Goal: Task Accomplishment & Management: Complete application form

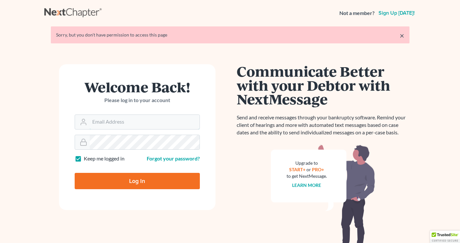
type input "[EMAIL_ADDRESS][DOMAIN_NAME]"
click at [109, 178] on input "Log In" at bounding box center [137, 181] width 125 height 16
type input "Thinking..."
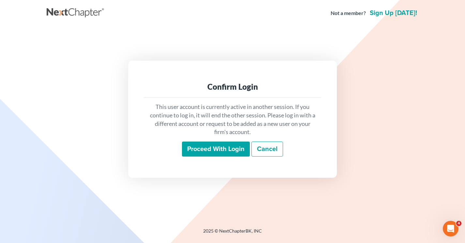
click at [220, 151] on input "Proceed with login" at bounding box center [216, 148] width 68 height 15
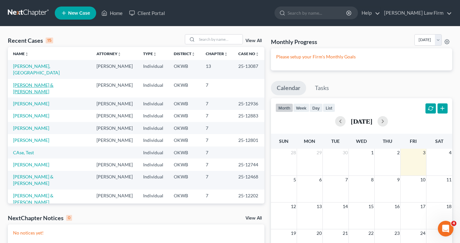
click at [29, 82] on link "[PERSON_NAME] & [PERSON_NAME]" at bounding box center [33, 88] width 40 height 12
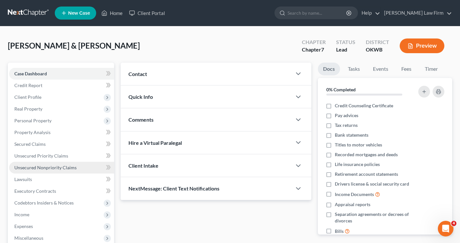
click at [34, 168] on span "Unsecured Nonpriority Claims" at bounding box center [45, 168] width 62 height 6
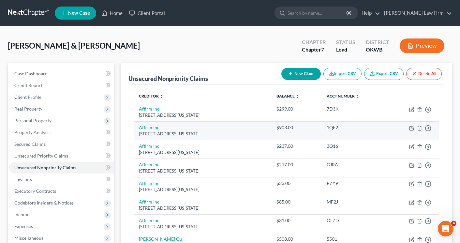
click at [166, 130] on td "Affirm Inc 650 California St Fl 12, San Francisco, CA 94108" at bounding box center [203, 130] width 138 height 19
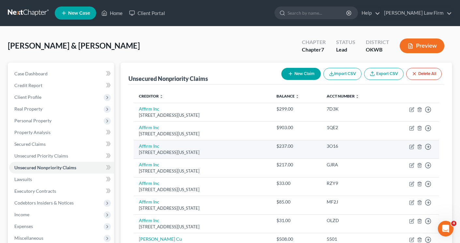
click at [170, 151] on div "[STREET_ADDRESS][US_STATE]" at bounding box center [202, 152] width 127 height 6
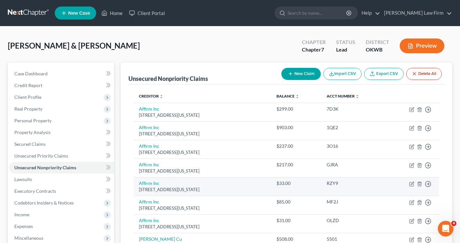
click at [177, 185] on td "Affirm Inc 650 California St Fl 12, San Francisco, CA 94108" at bounding box center [203, 186] width 138 height 19
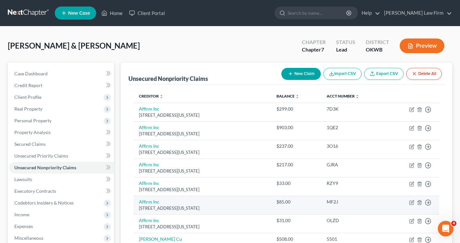
click at [180, 203] on td "Affirm Inc 650 California St Fl 12, San Francisco, CA 94108" at bounding box center [203, 204] width 138 height 19
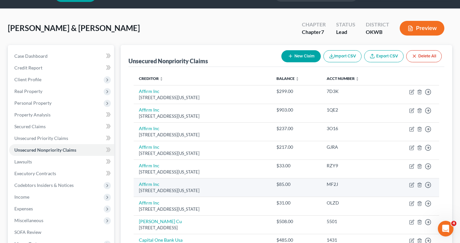
scroll to position [33, 0]
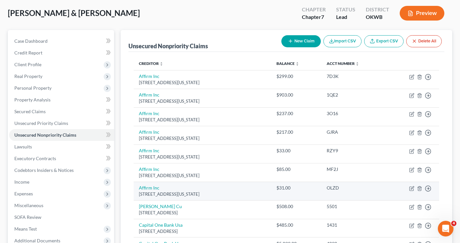
click at [179, 193] on div "[STREET_ADDRESS][US_STATE]" at bounding box center [202, 194] width 127 height 6
click at [146, 187] on link "Affirm Inc" at bounding box center [149, 188] width 21 height 6
select select "4"
select select "10"
select select "2"
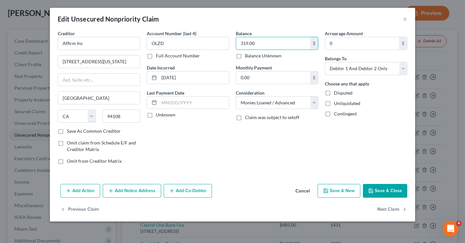
type input "319.00"
click at [386, 188] on button "Save & Close" at bounding box center [385, 191] width 44 height 14
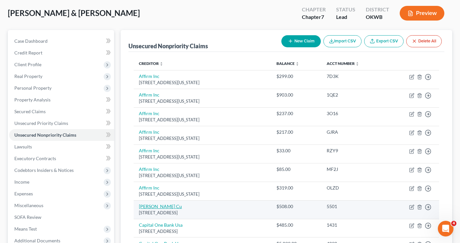
click at [150, 207] on link "[PERSON_NAME] Cu" at bounding box center [160, 206] width 43 height 6
select select "14"
select select "2"
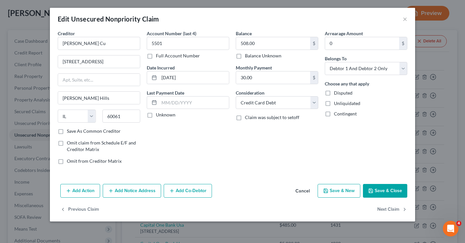
click at [373, 191] on icon "button" at bounding box center [370, 190] width 5 height 5
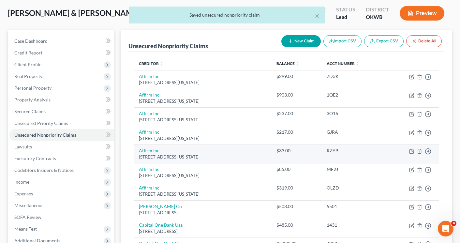
scroll to position [0, 0]
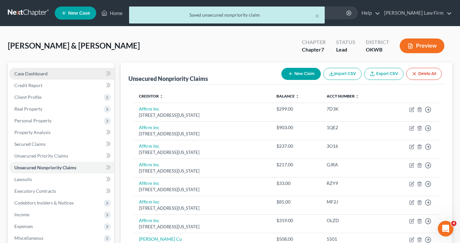
click at [23, 73] on span "Case Dashboard" at bounding box center [30, 74] width 33 height 6
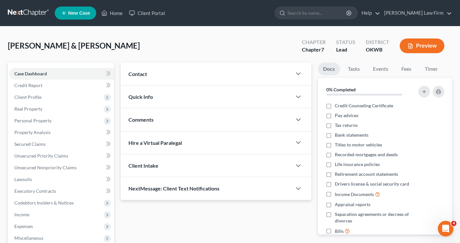
click at [415, 48] on button "Preview" at bounding box center [421, 45] width 45 height 15
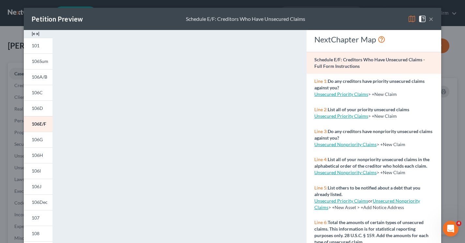
click at [428, 19] on button "×" at bounding box center [430, 19] width 5 height 8
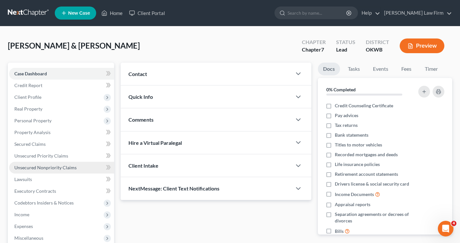
click at [21, 168] on span "Unsecured Nonpriority Claims" at bounding box center [45, 168] width 62 height 6
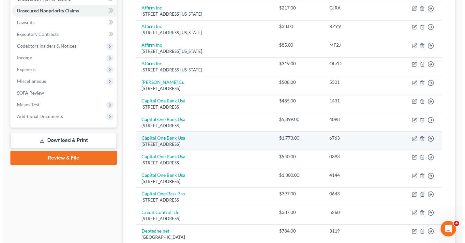
scroll to position [228, 0]
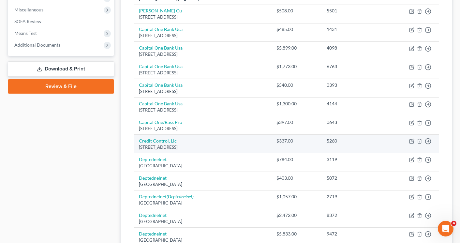
click at [167, 140] on link "Credit Control, Llc" at bounding box center [158, 141] width 38 height 6
select select "26"
select select "14"
select select "2"
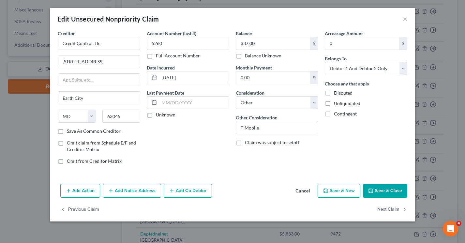
click at [128, 189] on button "Add Notice Address" at bounding box center [132, 191] width 58 height 14
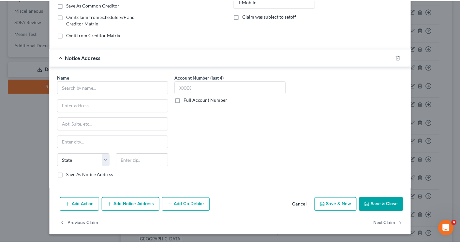
scroll to position [127, 0]
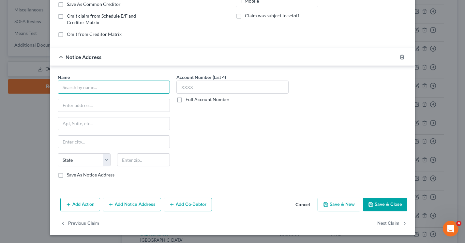
click at [80, 85] on input "text" at bounding box center [114, 86] width 112 height 13
type input "T-Mobile"
type input "PO Box 742596"
type input "Cincinnati"
select select "36"
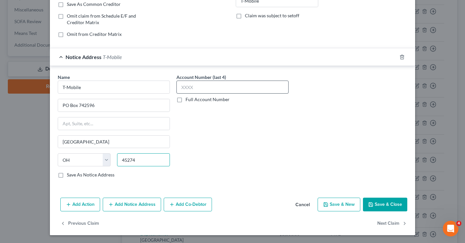
type input "45274"
click at [185, 87] on input "text" at bounding box center [232, 86] width 112 height 13
type input "0583"
click at [372, 201] on button "Save & Close" at bounding box center [385, 204] width 44 height 14
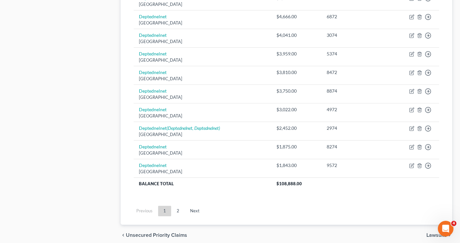
scroll to position [509, 0]
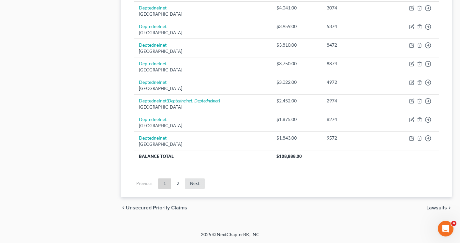
click at [192, 185] on link "Next" at bounding box center [195, 183] width 20 height 10
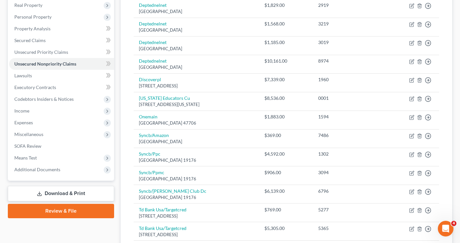
scroll to position [212, 0]
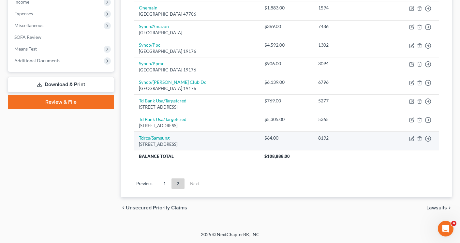
click at [154, 137] on link "Tdrcs/Samsung" at bounding box center [154, 138] width 31 height 6
select select "42"
select select "2"
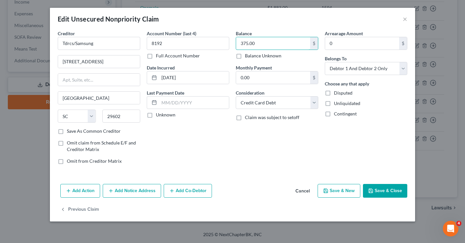
type input "375.00"
click at [389, 189] on button "Save & Close" at bounding box center [385, 191] width 44 height 14
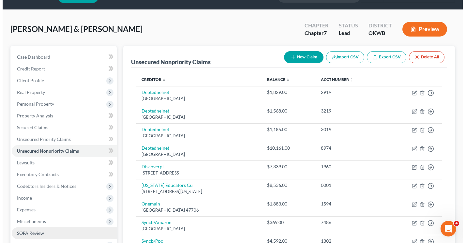
scroll to position [0, 0]
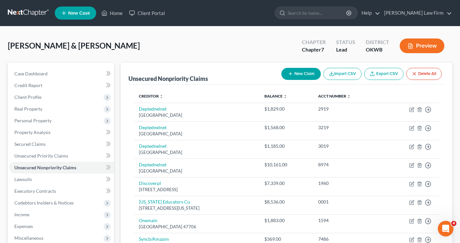
click at [423, 43] on button "Preview" at bounding box center [421, 45] width 45 height 15
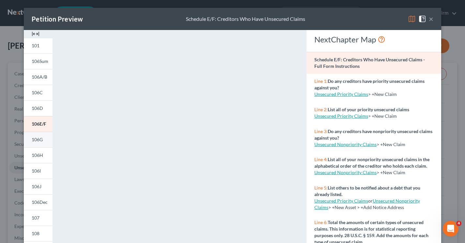
click at [32, 140] on span "106G" at bounding box center [37, 139] width 11 height 6
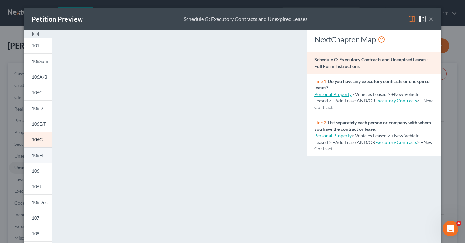
click at [35, 155] on span "106H" at bounding box center [37, 155] width 11 height 6
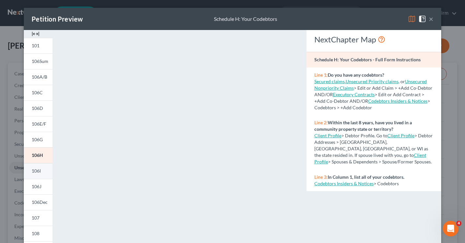
click at [35, 173] on span "106I" at bounding box center [36, 171] width 9 height 6
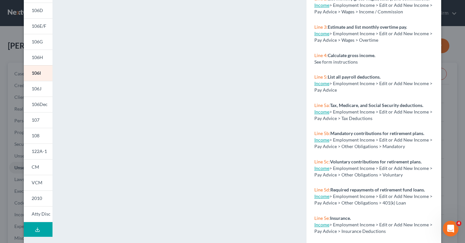
scroll to position [125, 0]
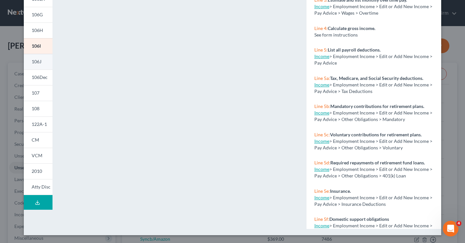
click at [36, 64] on span "106J" at bounding box center [37, 62] width 10 height 6
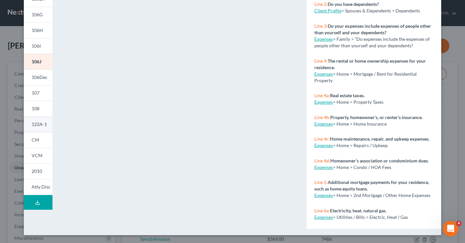
click at [32, 123] on span "122A-1" at bounding box center [39, 124] width 15 height 6
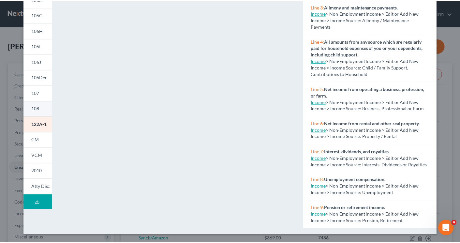
scroll to position [0, 0]
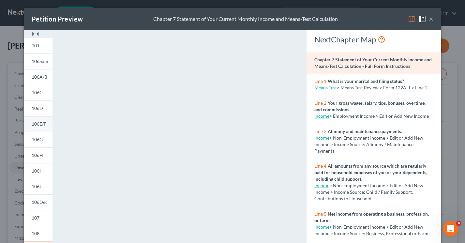
click at [37, 124] on span "106E/F" at bounding box center [39, 124] width 15 height 6
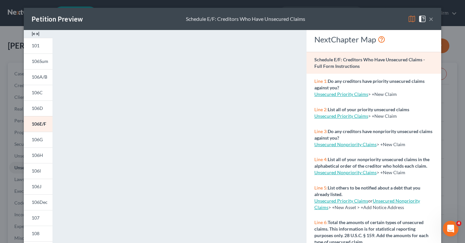
click at [428, 20] on button "×" at bounding box center [430, 19] width 5 height 8
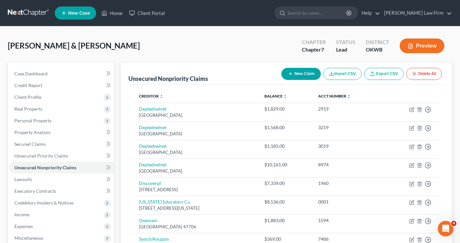
click at [297, 71] on button "New Claim" at bounding box center [300, 74] width 39 height 12
select select "2"
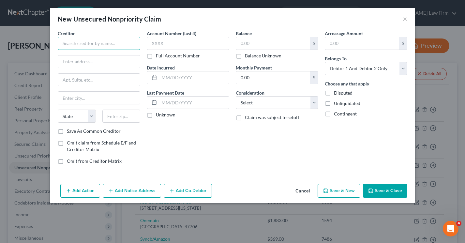
click at [121, 46] on input "text" at bounding box center [99, 43] width 82 height 13
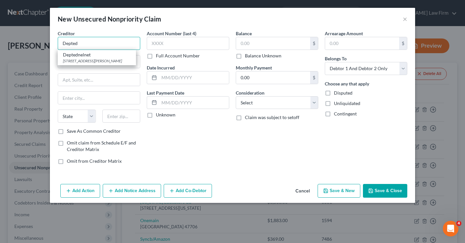
type input "Depted"
click at [306, 187] on button "Cancel" at bounding box center [302, 190] width 25 height 13
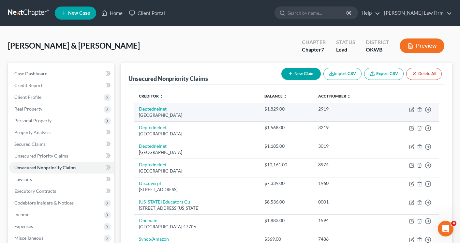
click at [158, 109] on link "Deptednelnet" at bounding box center [153, 109] width 28 height 6
select select "30"
select select "17"
select select "1"
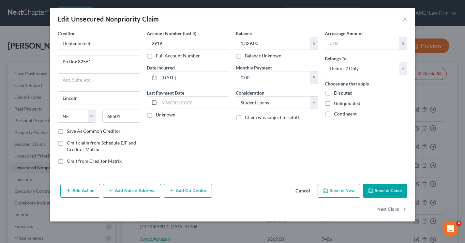
click at [67, 131] on label "Save As Common Creditor" at bounding box center [94, 131] width 54 height 7
click at [69, 131] on input "Save As Common Creditor" at bounding box center [71, 130] width 4 height 4
click at [393, 191] on button "Save & Close" at bounding box center [385, 191] width 44 height 14
checkbox input "false"
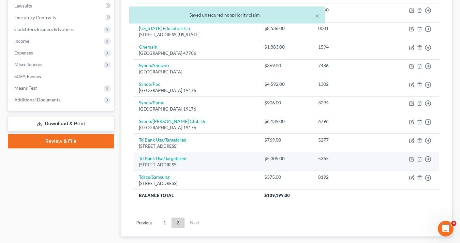
scroll to position [212, 0]
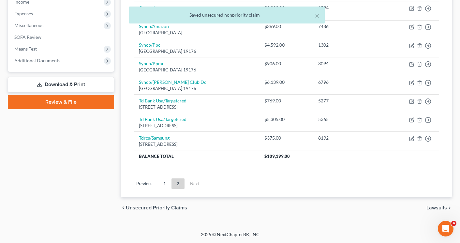
click at [430, 208] on span "Lawsuits" at bounding box center [436, 207] width 21 height 5
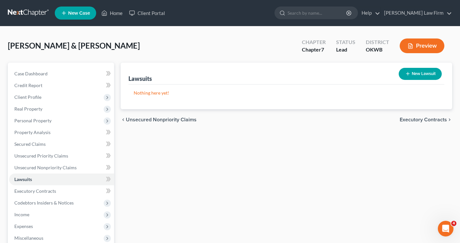
click at [136, 120] on span "Unsecured Nonpriority Claims" at bounding box center [161, 119] width 71 height 5
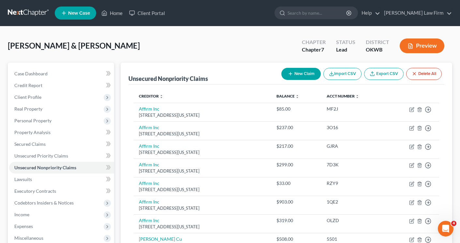
click at [290, 72] on icon "button" at bounding box center [290, 73] width 5 height 5
select select "2"
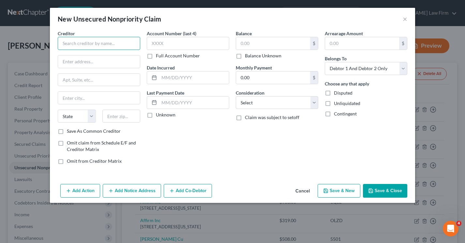
click at [69, 47] on input "text" at bounding box center [99, 43] width 82 height 13
type input "d"
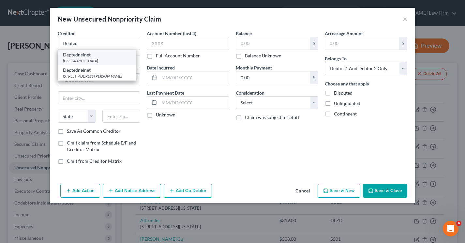
click at [74, 57] on div "Deptednelnet" at bounding box center [97, 54] width 68 height 7
type input "Deptednelnet"
type input "Po Box 82561"
type input "Lincoln"
select select "30"
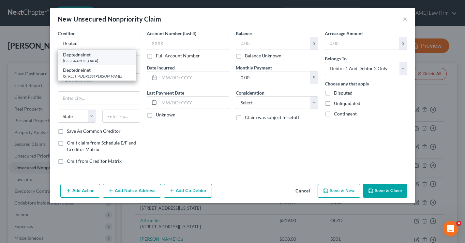
type input "68501"
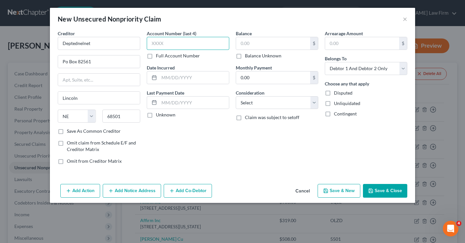
click at [169, 47] on input "text" at bounding box center [188, 43] width 82 height 13
type input "2974"
click at [179, 78] on input "text" at bounding box center [194, 77] width 70 height 12
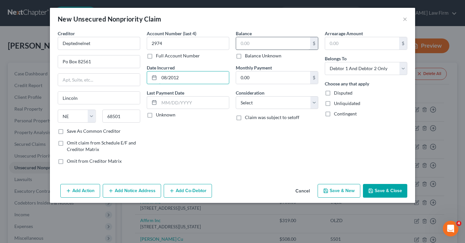
type input "08/2012"
click at [248, 40] on input "text" at bounding box center [273, 43] width 74 height 12
type input "2,452.00"
click at [335, 68] on select "Select Debtor 1 Only Debtor 2 Only Debtor 1 And Debtor 2 Only At Least One Of T…" at bounding box center [365, 68] width 82 height 13
select select "0"
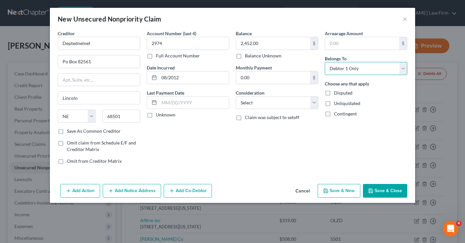
click at [324, 62] on select "Select Debtor 1 Only Debtor 2 Only Debtor 1 And Debtor 2 Only At Least One Of T…" at bounding box center [365, 68] width 82 height 13
click at [269, 106] on select "Select Cable / Satellite Services Collection Agency Credit Card Debt Debt Couns…" at bounding box center [277, 102] width 82 height 13
select select "17"
click at [236, 96] on select "Select Cable / Satellite Services Collection Agency Credit Card Debt Debt Couns…" at bounding box center [277, 102] width 82 height 13
click at [383, 190] on button "Save & Close" at bounding box center [385, 191] width 44 height 14
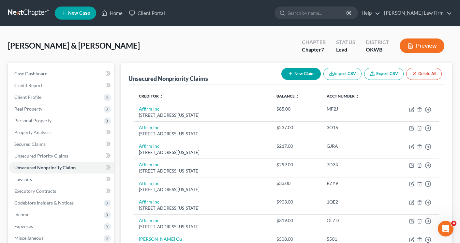
click at [309, 73] on button "New Claim" at bounding box center [300, 74] width 39 height 12
select select "2"
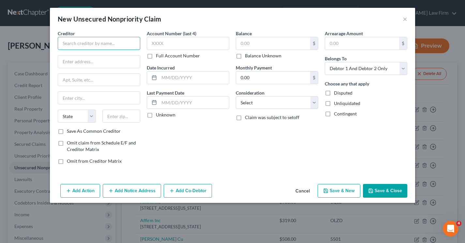
click at [131, 46] on input "text" at bounding box center [99, 43] width 82 height 13
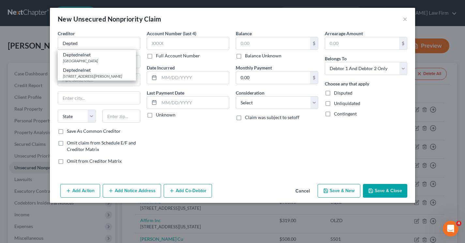
click at [119, 55] on div "Deptednelnet" at bounding box center [97, 54] width 68 height 7
type input "Deptednelnet"
type input "Po Box 82561"
type input "Lincoln"
select select "30"
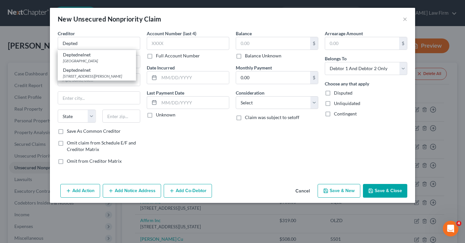
type input "68501"
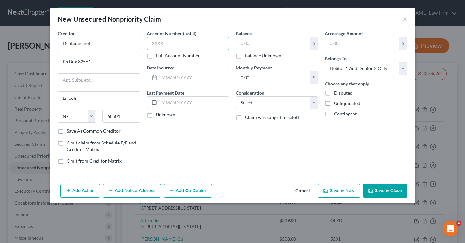
click at [159, 42] on input "text" at bounding box center [188, 43] width 82 height 13
type input "6772"
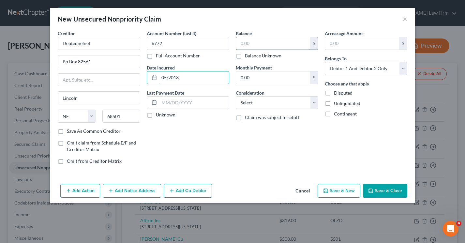
type input "05/2013"
click at [248, 47] on input "text" at bounding box center [273, 43] width 74 height 12
type input "2,452"
click at [271, 103] on select "Select Cable / Satellite Services Collection Agency Credit Card Debt Debt Couns…" at bounding box center [277, 102] width 82 height 13
select select "17"
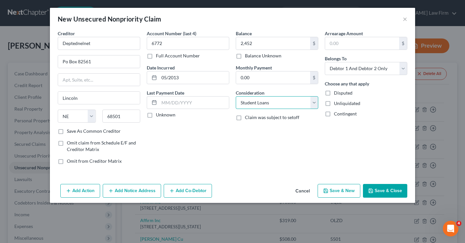
click at [236, 96] on select "Select Cable / Satellite Services Collection Agency Credit Card Debt Debt Couns…" at bounding box center [277, 102] width 82 height 13
click at [364, 70] on select "Select Debtor 1 Only Debtor 2 Only Debtor 1 And Debtor 2 Only At Least One Of T…" at bounding box center [365, 68] width 82 height 13
select select "0"
click at [324, 62] on select "Select Debtor 1 Only Debtor 2 Only Debtor 1 And Debtor 2 Only At Least One Of T…" at bounding box center [365, 68] width 82 height 13
click at [380, 189] on button "Save & Close" at bounding box center [385, 191] width 44 height 14
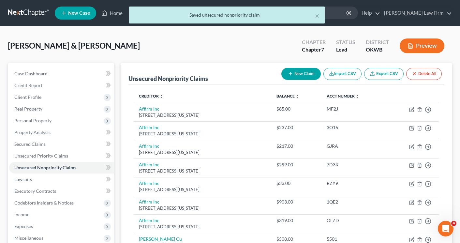
click at [299, 79] on button "New Claim" at bounding box center [300, 74] width 39 height 12
select select "2"
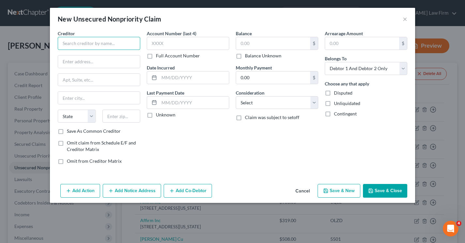
click at [93, 44] on input "text" at bounding box center [99, 43] width 82 height 13
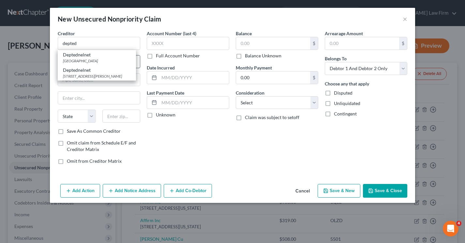
click at [92, 57] on div "Deptednelnet" at bounding box center [97, 54] width 68 height 7
type input "Deptednelnet"
type input "Po Box 82561"
type input "Lincoln"
select select "30"
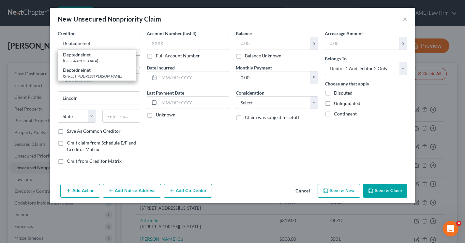
type input "68501"
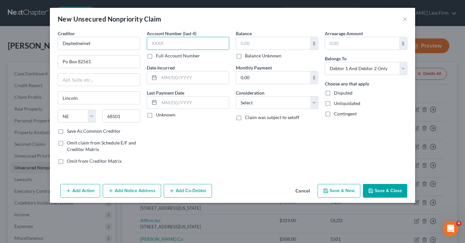
click at [162, 46] on input "text" at bounding box center [188, 43] width 82 height 13
type input "5274"
click at [165, 76] on input "text" at bounding box center [194, 77] width 70 height 12
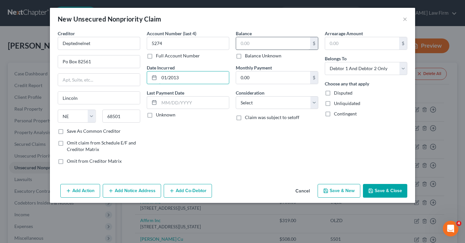
type input "01/2013"
click at [242, 44] on input "text" at bounding box center [273, 43] width 74 height 12
type input "2,452.00"
click at [246, 103] on select "Select Cable / Satellite Services Collection Agency Credit Card Debt Debt Couns…" at bounding box center [277, 102] width 82 height 13
select select "17"
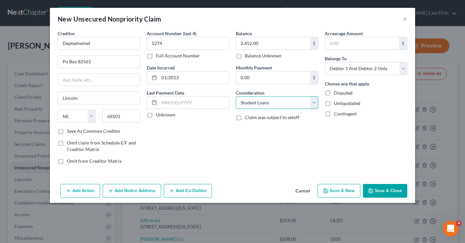
click at [236, 96] on select "Select Cable / Satellite Services Collection Agency Credit Card Debt Debt Couns…" at bounding box center [277, 102] width 82 height 13
click at [335, 70] on select "Select Debtor 1 Only Debtor 2 Only Debtor 1 And Debtor 2 Only At Least One Of T…" at bounding box center [365, 68] width 82 height 13
select select "0"
click at [324, 62] on select "Select Debtor 1 Only Debtor 2 Only Debtor 1 And Debtor 2 Only At Least One Of T…" at bounding box center [365, 68] width 82 height 13
click at [394, 193] on button "Save & Close" at bounding box center [385, 191] width 44 height 14
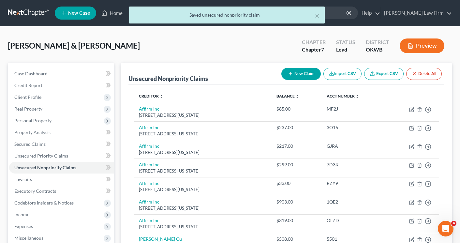
click at [309, 75] on button "New Claim" at bounding box center [300, 74] width 39 height 12
select select "2"
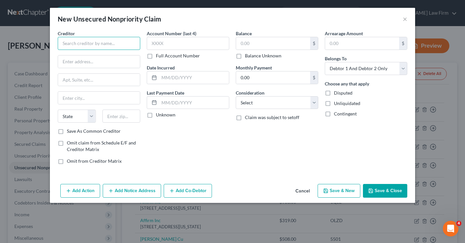
click at [68, 43] on input "text" at bounding box center [99, 43] width 82 height 13
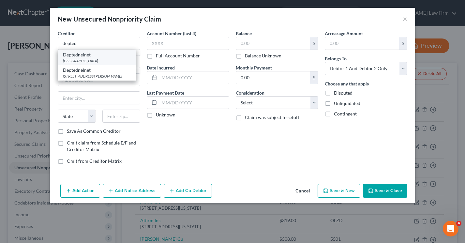
click at [79, 60] on div "[GEOGRAPHIC_DATA]" at bounding box center [97, 61] width 68 height 6
type input "Deptednelnet"
type input "Po Box 82561"
type input "Lincoln"
select select "30"
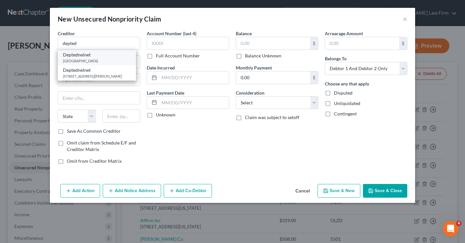
type input "68501"
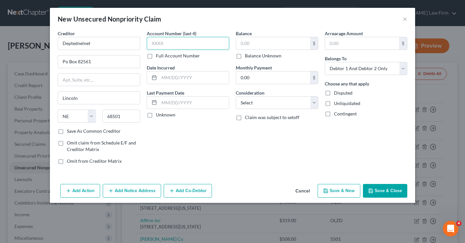
click at [164, 41] on input "text" at bounding box center [188, 43] width 82 height 13
type input "8274"
click at [172, 78] on input "text" at bounding box center [194, 77] width 70 height 12
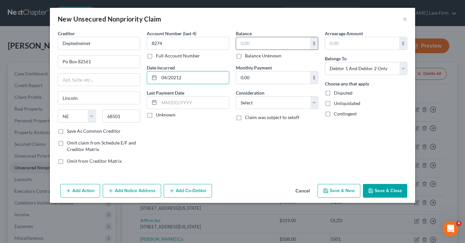
type input "04/20212"
click at [296, 41] on input "text" at bounding box center [273, 43] width 74 height 12
type input "1,875.00"
click at [263, 104] on select "Select Cable / Satellite Services Collection Agency Credit Card Debt Debt Couns…" at bounding box center [277, 102] width 82 height 13
select select "17"
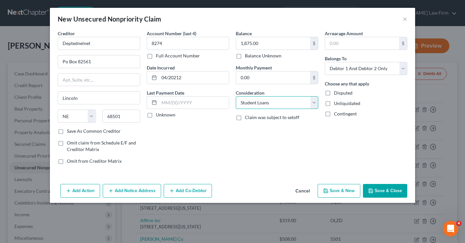
click at [236, 96] on select "Select Cable / Satellite Services Collection Agency Credit Card Debt Debt Couns…" at bounding box center [277, 102] width 82 height 13
click at [394, 189] on button "Save & Close" at bounding box center [385, 191] width 44 height 14
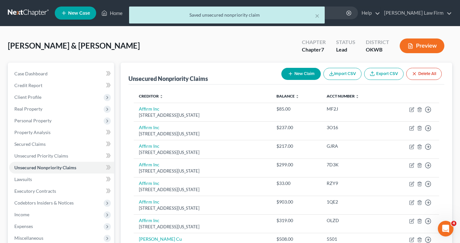
click at [288, 74] on icon "button" at bounding box center [290, 73] width 5 height 5
select select "2"
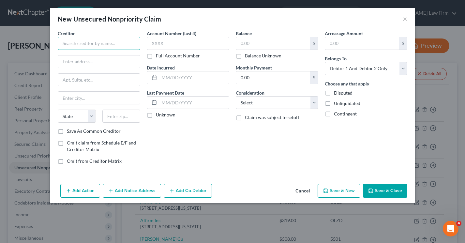
click at [131, 39] on input "text" at bounding box center [99, 43] width 82 height 13
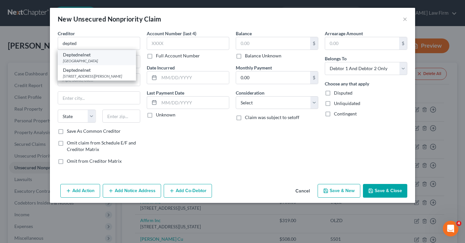
click at [113, 56] on div "Deptednelnet" at bounding box center [97, 54] width 68 height 7
type input "Deptednelnet"
type input "Po Box 82561"
type input "Lincoln"
select select "30"
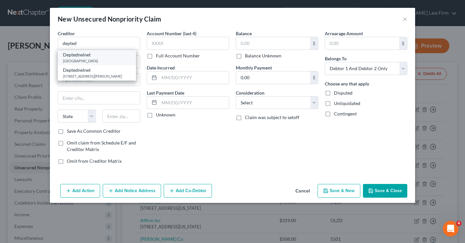
type input "68501"
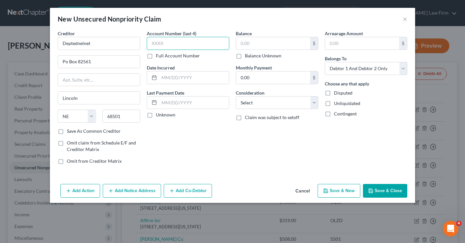
click at [151, 46] on input "text" at bounding box center [188, 43] width 82 height 13
type input "9572"
click at [167, 81] on input "text" at bounding box center [194, 77] width 70 height 12
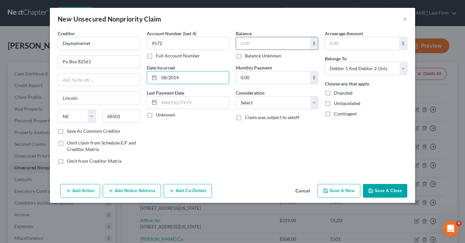
type input "08/2014"
click at [256, 45] on input "text" at bounding box center [273, 43] width 74 height 12
type input "1,843.00"
click at [251, 104] on select "Select Cable / Satellite Services Collection Agency Credit Card Debt Debt Couns…" at bounding box center [277, 102] width 82 height 13
click at [250, 101] on select "Select Cable / Satellite Services Collection Agency Credit Card Debt Debt Couns…" at bounding box center [277, 102] width 82 height 13
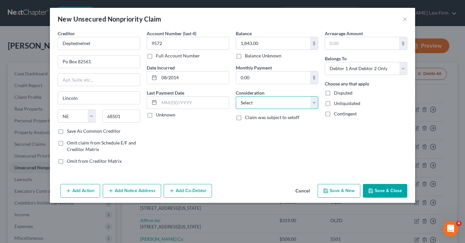
select select "17"
click at [236, 96] on select "Select Cable / Satellite Services Collection Agency Credit Card Debt Debt Couns…" at bounding box center [277, 102] width 82 height 13
click at [375, 194] on button "Save & Close" at bounding box center [385, 191] width 44 height 14
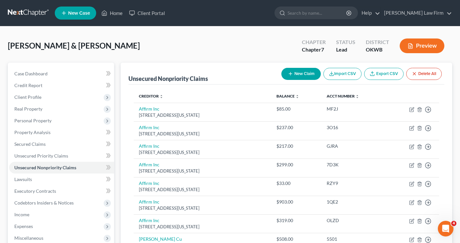
click at [289, 76] on icon "button" at bounding box center [290, 73] width 5 height 5
select select "2"
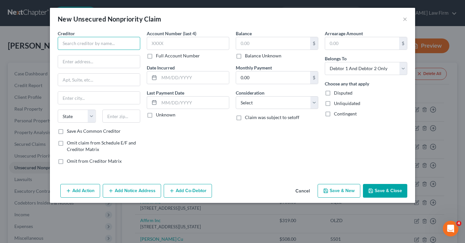
click at [108, 43] on input "text" at bounding box center [99, 43] width 82 height 13
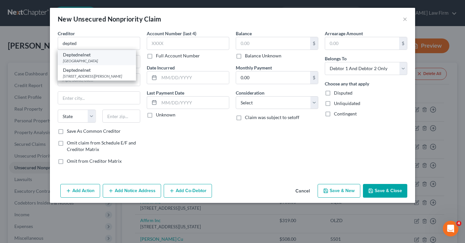
click at [104, 61] on div "[GEOGRAPHIC_DATA]" at bounding box center [97, 61] width 68 height 6
type input "Deptednelnet"
type input "Po Box 82561"
type input "Lincoln"
select select "30"
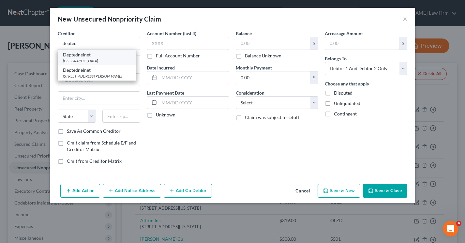
type input "68501"
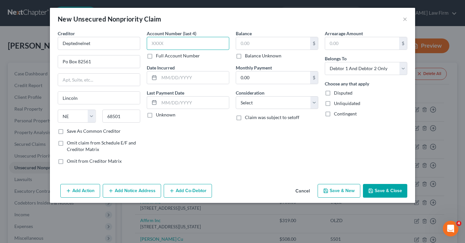
click at [174, 46] on input "text" at bounding box center [188, 43] width 82 height 13
type input "2919"
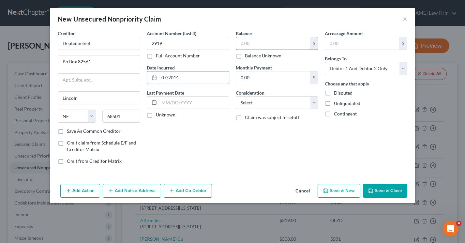
type input "07/2014"
click at [250, 42] on input "text" at bounding box center [273, 43] width 74 height 12
type input "1,829.00"
click at [253, 103] on select "Select Cable / Satellite Services Collection Agency Credit Card Debt Debt Couns…" at bounding box center [277, 102] width 82 height 13
click at [251, 103] on select "Select Cable / Satellite Services Collection Agency Credit Card Debt Debt Couns…" at bounding box center [277, 102] width 82 height 13
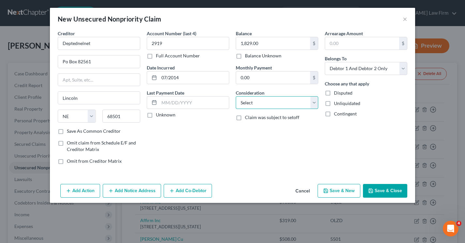
click at [255, 103] on select "Select Cable / Satellite Services Collection Agency Credit Card Debt Debt Couns…" at bounding box center [277, 102] width 82 height 13
select select "17"
click at [236, 96] on select "Select Cable / Satellite Services Collection Agency Credit Card Debt Debt Couns…" at bounding box center [277, 102] width 82 height 13
click at [339, 71] on select "Select Debtor 1 Only Debtor 2 Only Debtor 1 And Debtor 2 Only At Least One Of T…" at bounding box center [365, 68] width 82 height 13
click at [324, 62] on select "Select Debtor 1 Only Debtor 2 Only Debtor 1 And Debtor 2 Only At Least One Of T…" at bounding box center [365, 68] width 82 height 13
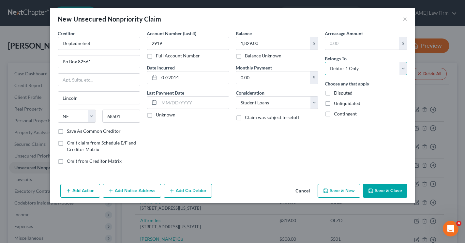
click at [342, 63] on select "Select Debtor 1 Only Debtor 2 Only Debtor 1 And Debtor 2 Only At Least One Of T…" at bounding box center [365, 68] width 82 height 13
click at [324, 62] on select "Select Debtor 1 Only Debtor 2 Only Debtor 1 And Debtor 2 Only At Least One Of T…" at bounding box center [365, 68] width 82 height 13
click at [347, 68] on select "Select Debtor 1 Only Debtor 2 Only Debtor 1 And Debtor 2 Only At Least One Of T…" at bounding box center [365, 68] width 82 height 13
select select "1"
click at [324, 62] on select "Select Debtor 1 Only Debtor 2 Only Debtor 1 And Debtor 2 Only At Least One Of T…" at bounding box center [365, 68] width 82 height 13
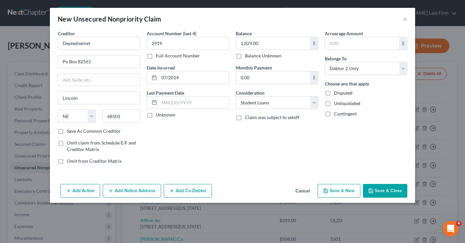
click at [371, 187] on button "Save & Close" at bounding box center [385, 191] width 44 height 14
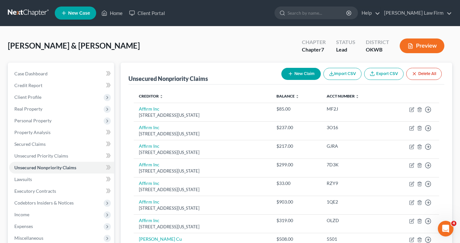
click at [303, 75] on button "New Claim" at bounding box center [300, 74] width 39 height 12
select select "2"
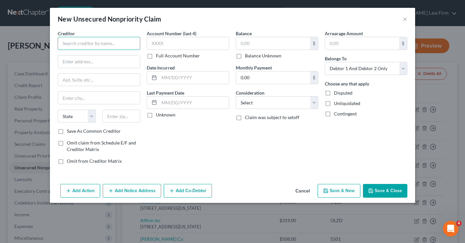
click at [133, 41] on input "text" at bounding box center [99, 43] width 82 height 13
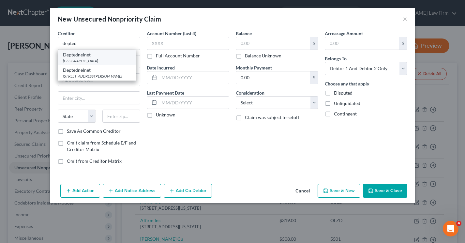
click at [123, 57] on div "Deptednelnet" at bounding box center [97, 54] width 68 height 7
type input "Deptednelnet"
type input "Po Box 82561"
type input "Lincoln"
select select "30"
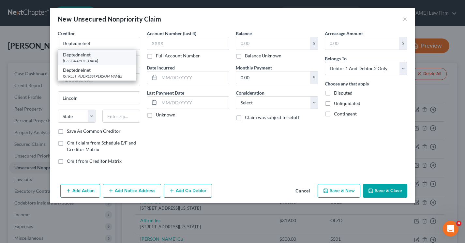
type input "68501"
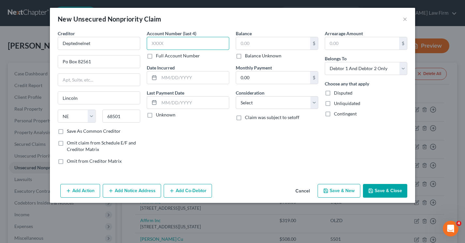
click at [152, 46] on input "text" at bounding box center [188, 43] width 82 height 13
type input "2819"
click at [167, 75] on input "text" at bounding box center [194, 77] width 70 height 12
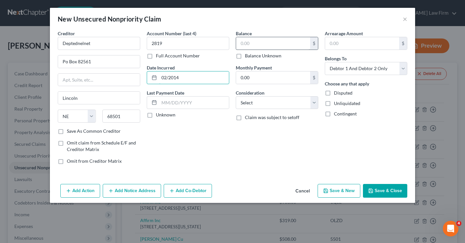
type input "02/2014"
click at [245, 43] on input "text" at bounding box center [273, 43] width 74 height 12
type input "1,057.00"
click at [258, 102] on select "Select Cable / Satellite Services Collection Agency Credit Card Debt Debt Couns…" at bounding box center [277, 102] width 82 height 13
select select "17"
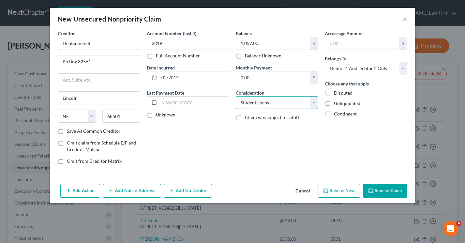
click at [236, 96] on select "Select Cable / Satellite Services Collection Agency Credit Card Debt Debt Couns…" at bounding box center [277, 102] width 82 height 13
click at [346, 70] on select "Select Debtor 1 Only Debtor 2 Only Debtor 1 And Debtor 2 Only At Least One Of T…" at bounding box center [365, 68] width 82 height 13
select select "1"
click at [324, 62] on select "Select Debtor 1 Only Debtor 2 Only Debtor 1 And Debtor 2 Only At Least One Of T…" at bounding box center [365, 68] width 82 height 13
click at [384, 197] on button "Save & Close" at bounding box center [385, 191] width 44 height 14
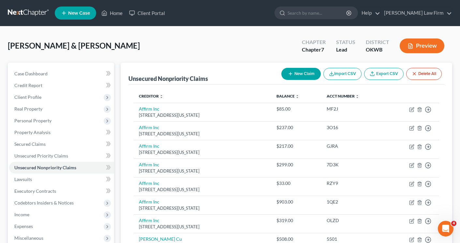
click at [303, 73] on button "New Claim" at bounding box center [300, 74] width 39 height 12
select select "2"
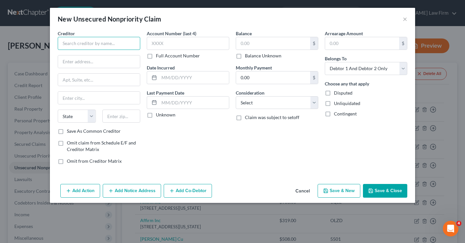
click at [106, 44] on input "text" at bounding box center [99, 43] width 82 height 13
type input "Comenity Capital/Gamestop"
type input "PO Box 182120"
type input "Columbus"
select select "36"
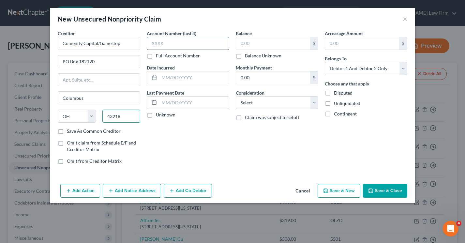
type input "43218"
click at [158, 41] on input "text" at bounding box center [188, 43] width 82 height 13
click at [297, 191] on button "Cancel" at bounding box center [302, 190] width 25 height 13
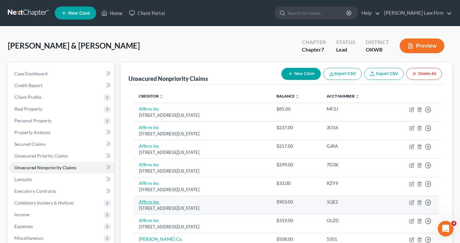
click at [155, 203] on link "Affirm Inc" at bounding box center [149, 202] width 21 height 6
select select "4"
select select "10"
select select "2"
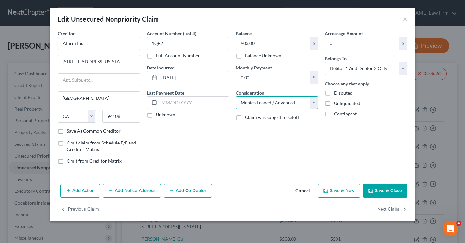
click at [263, 100] on select "Select Cable / Satellite Services Collection Agency Credit Card Debt Debt Couns…" at bounding box center [277, 102] width 82 height 13
select select "14"
click at [236, 96] on select "Select Cable / Satellite Services Collection Agency Credit Card Debt Debt Couns…" at bounding box center [277, 102] width 82 height 13
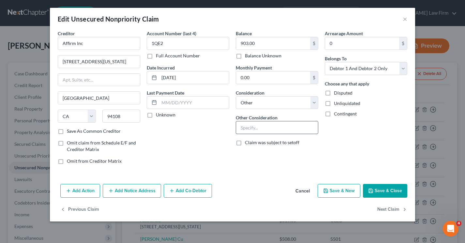
click at [251, 129] on input "text" at bounding box center [277, 127] width 82 height 12
type input "Kidkraft, Inc"
type input "904.00"
click at [384, 192] on button "Save & Close" at bounding box center [385, 191] width 44 height 14
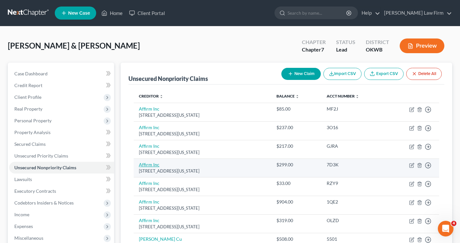
click at [142, 166] on link "Affirm Inc" at bounding box center [149, 165] width 21 height 6
select select "4"
select select "10"
select select "2"
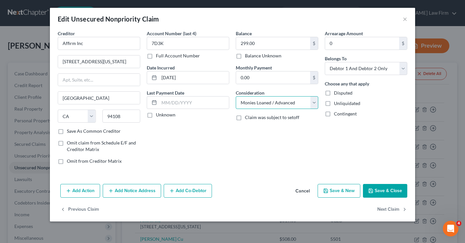
click at [245, 104] on select "Select Cable / Satellite Services Collection Agency Credit Card Debt Debt Couns…" at bounding box center [277, 102] width 82 height 13
select select "14"
click at [236, 96] on select "Select Cable / Satellite Services Collection Agency Credit Card Debt Debt Couns…" at bounding box center [277, 102] width 82 height 13
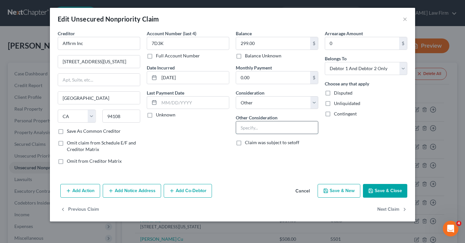
click at [240, 129] on input "text" at bounding box center [277, 127] width 82 height 12
type input "Amazon"
click at [379, 188] on button "Save & Close" at bounding box center [385, 191] width 44 height 14
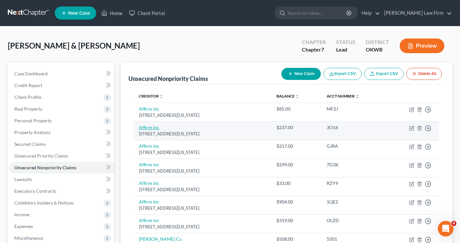
click at [152, 126] on link "Affirm Inc" at bounding box center [149, 127] width 21 height 6
select select "4"
select select "10"
select select "2"
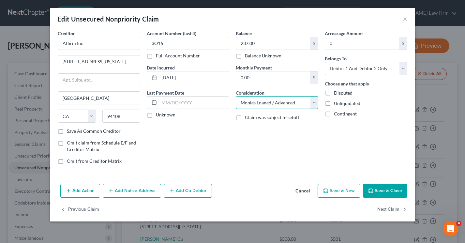
click at [244, 106] on select "Select Cable / Satellite Services Collection Agency Credit Card Debt Debt Couns…" at bounding box center [277, 102] width 82 height 13
select select "14"
click at [236, 96] on select "Select Cable / Satellite Services Collection Agency Credit Card Debt Debt Couns…" at bounding box center [277, 102] width 82 height 13
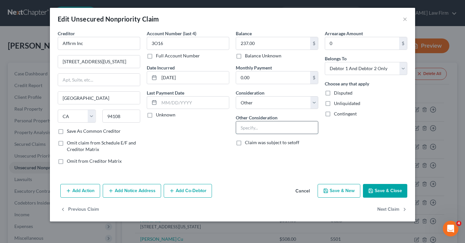
click at [245, 129] on input "text" at bounding box center [277, 127] width 82 height 12
type input "Walmart"
click at [377, 191] on button "Save & Close" at bounding box center [385, 191] width 44 height 14
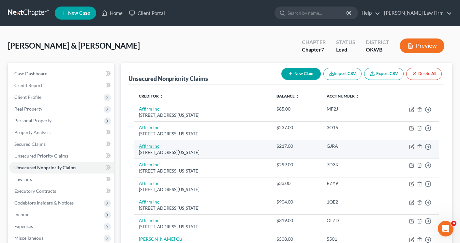
click at [148, 148] on link "Affirm Inc" at bounding box center [149, 146] width 21 height 6
select select "4"
select select "10"
select select "2"
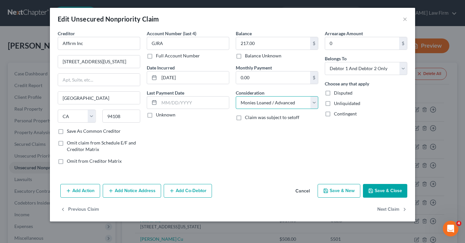
click at [250, 105] on select "Select Cable / Satellite Services Collection Agency Credit Card Debt Debt Couns…" at bounding box center [277, 102] width 82 height 13
select select "14"
click at [236, 96] on select "Select Cable / Satellite Services Collection Agency Credit Card Debt Debt Couns…" at bounding box center [277, 102] width 82 height 13
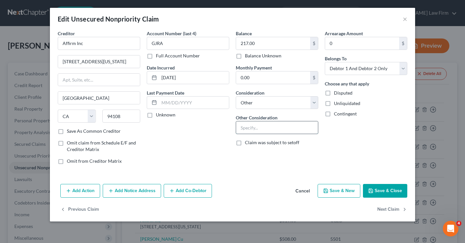
click at [254, 127] on input "text" at bounding box center [277, 127] width 82 height 12
type input "Walmart"
click at [380, 191] on button "Save & Close" at bounding box center [385, 191] width 44 height 14
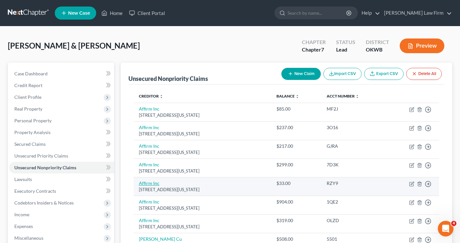
click at [142, 182] on link "Affirm Inc" at bounding box center [149, 183] width 21 height 6
select select "4"
select select "10"
select select "2"
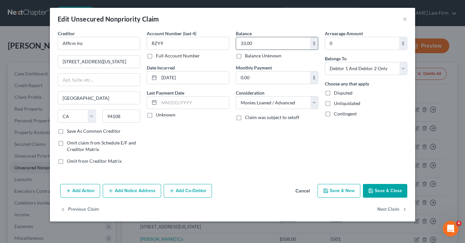
click at [257, 42] on input "33.00" at bounding box center [273, 43] width 74 height 12
type input "34.00"
click at [278, 100] on select "Select Cable / Satellite Services Collection Agency Credit Card Debt Debt Couns…" at bounding box center [277, 102] width 82 height 13
select select "14"
click at [236, 96] on select "Select Cable / Satellite Services Collection Agency Credit Card Debt Debt Couns…" at bounding box center [277, 102] width 82 height 13
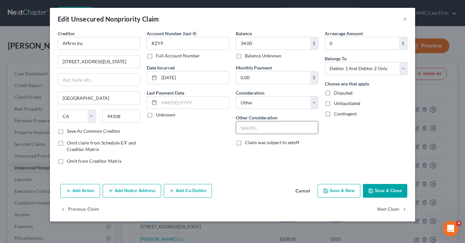
click at [245, 128] on input "text" at bounding box center [277, 127] width 82 height 12
type input "Carparts.com"
click at [391, 189] on button "Save & Close" at bounding box center [385, 191] width 44 height 14
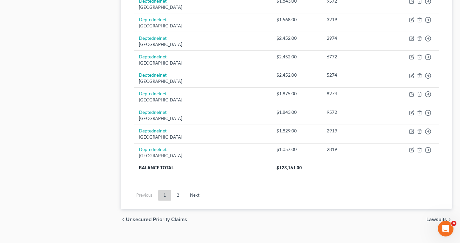
scroll to position [639, 0]
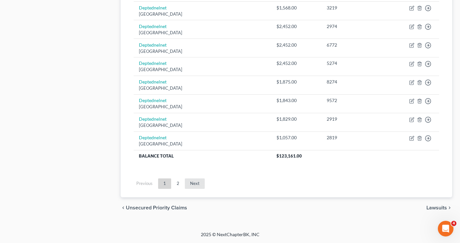
click at [196, 183] on link "Next" at bounding box center [195, 183] width 20 height 10
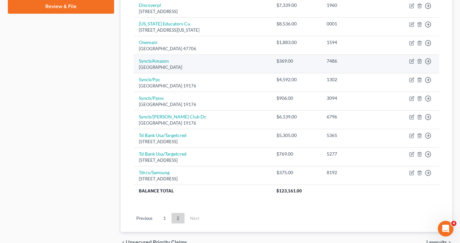
scroll to position [310, 0]
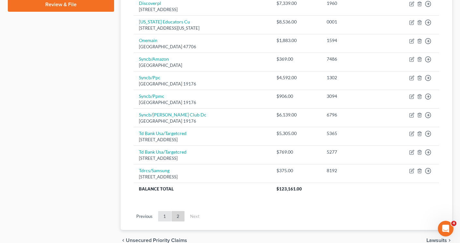
click at [163, 214] on link "1" at bounding box center [164, 216] width 13 height 10
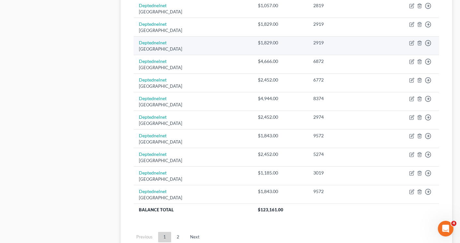
scroll to position [489, 0]
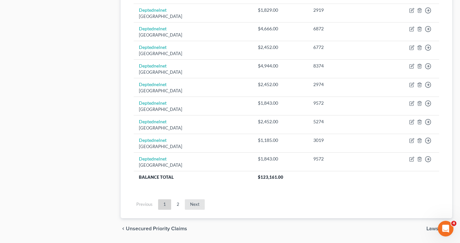
click at [190, 204] on link "Next" at bounding box center [195, 204] width 20 height 10
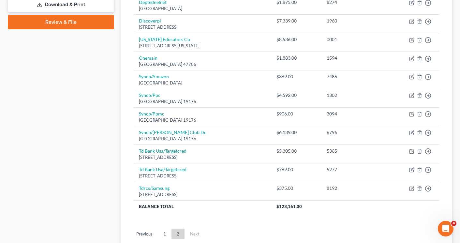
scroll to position [342, 0]
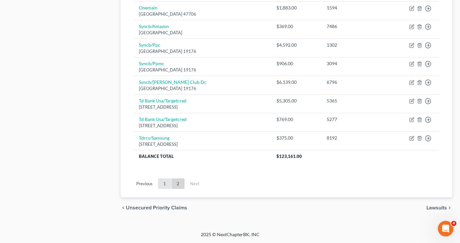
click at [163, 185] on link "1" at bounding box center [164, 183] width 13 height 10
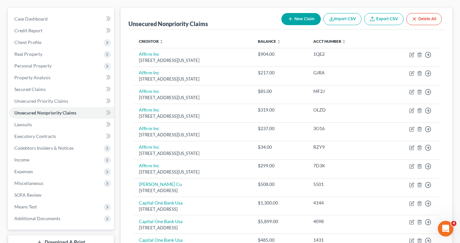
scroll to position [0, 0]
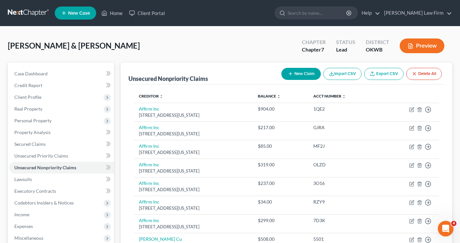
click at [291, 73] on icon "button" at bounding box center [290, 73] width 5 height 5
select select "2"
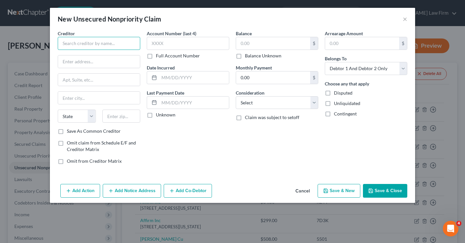
click at [110, 42] on input "text" at bounding box center [99, 43] width 82 height 13
type input "Afterpay US Services LLC"
type input "760 Market St"
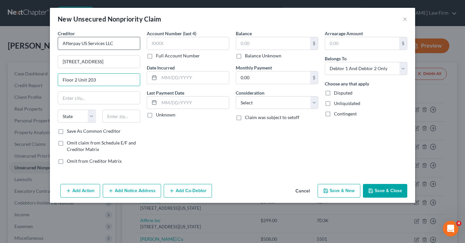
type input "Floor 2 Unit 203"
type input "San Francisco"
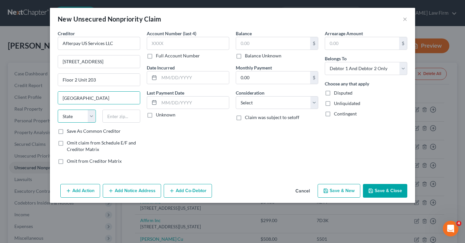
click at [80, 116] on select "State [US_STATE] AK AR AZ CA CO CT DE DC [GEOGRAPHIC_DATA] [GEOGRAPHIC_DATA] GU…" at bounding box center [77, 115] width 38 height 13
select select "4"
click at [58, 109] on select "State [US_STATE] AK AR AZ CA CO CT DE DC [GEOGRAPHIC_DATA] [GEOGRAPHIC_DATA] GU…" at bounding box center [77, 115] width 38 height 13
click at [117, 119] on input "text" at bounding box center [121, 115] width 38 height 13
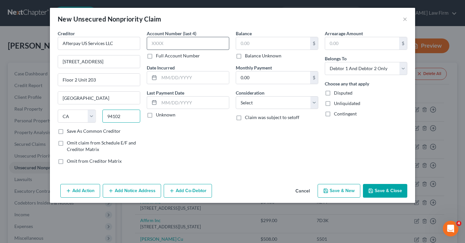
type input "94102"
click at [159, 43] on input "text" at bounding box center [188, 43] width 82 height 13
type input "6578"
click at [242, 41] on input "text" at bounding box center [273, 43] width 74 height 12
type input "154.00"
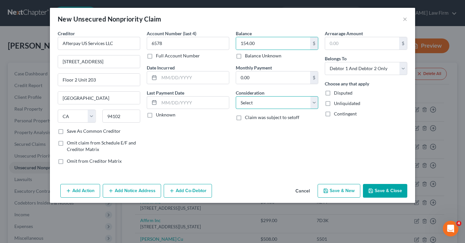
click at [256, 105] on select "Select Cable / Satellite Services Collection Agency Credit Card Debt Debt Couns…" at bounding box center [277, 102] width 82 height 13
select select "10"
click at [236, 96] on select "Select Cable / Satellite Services Collection Agency Credit Card Debt Debt Couns…" at bounding box center [277, 102] width 82 height 13
click at [368, 189] on icon "button" at bounding box center [370, 190] width 5 height 5
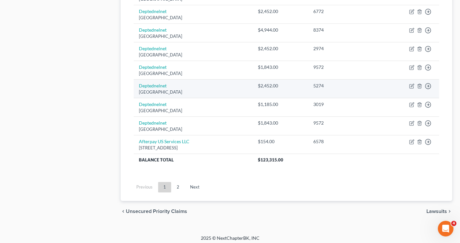
scroll to position [528, 0]
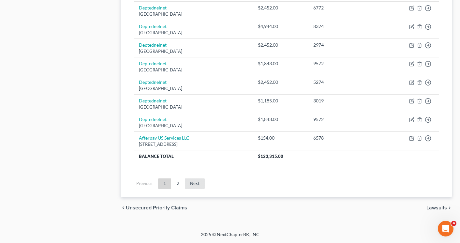
click at [194, 184] on link "Next" at bounding box center [195, 183] width 20 height 10
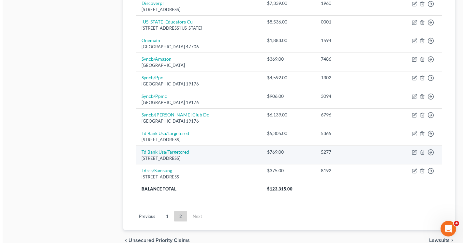
scroll to position [296, 0]
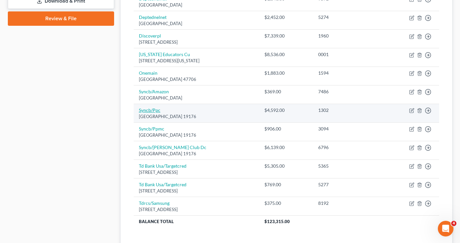
click at [154, 111] on link "Syncb/Ppc" at bounding box center [150, 110] width 22 height 6
select select "39"
select select "2"
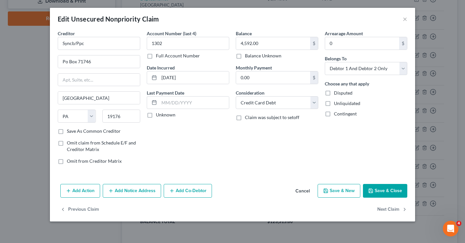
click at [122, 192] on button "Add Notice Address" at bounding box center [132, 191] width 58 height 14
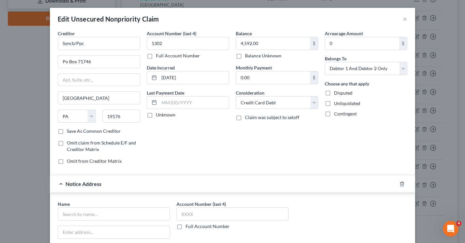
scroll to position [98, 0]
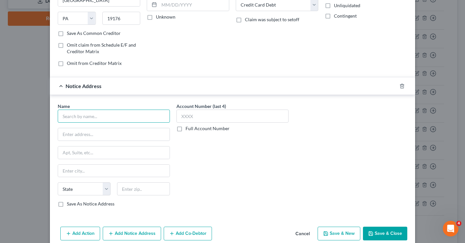
click at [79, 118] on input "text" at bounding box center [114, 115] width 112 height 13
type input "Client Services"
type input "514 Earth City Expy Ste 310"
type input "Earth City"
select select "26"
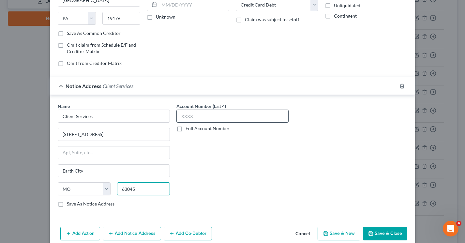
type input "63045"
click at [249, 120] on input "text" at bounding box center [232, 115] width 112 height 13
type input "8736"
click at [67, 204] on label "Save As Notice Address" at bounding box center [91, 203] width 48 height 7
click at [69, 204] on input "Save As Notice Address" at bounding box center [71, 202] width 4 height 4
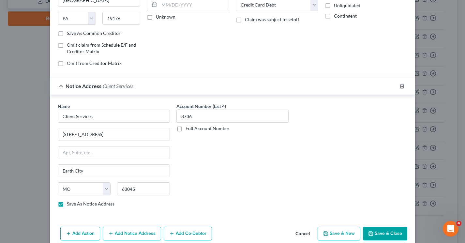
click at [67, 204] on label "Save As Notice Address" at bounding box center [91, 203] width 48 height 7
click at [69, 204] on input "Save As Notice Address" at bounding box center [71, 202] width 4 height 4
checkbox input "false"
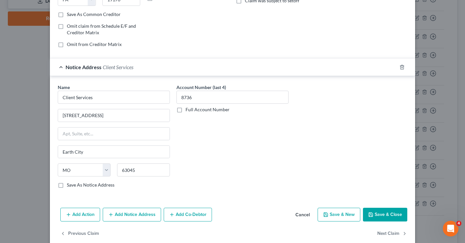
scroll to position [127, 0]
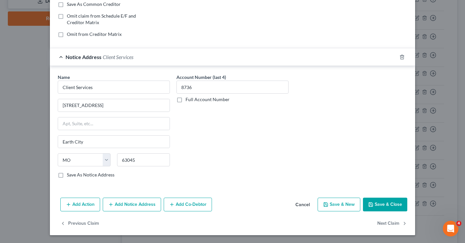
click at [368, 203] on icon "button" at bounding box center [370, 204] width 5 height 5
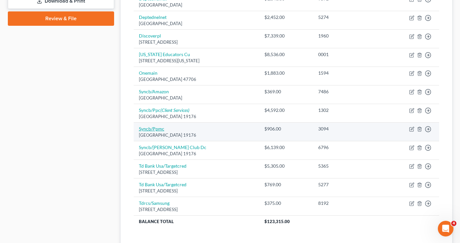
click at [148, 129] on link "Syncb/Ppmc" at bounding box center [151, 129] width 25 height 6
select select "39"
select select "2"
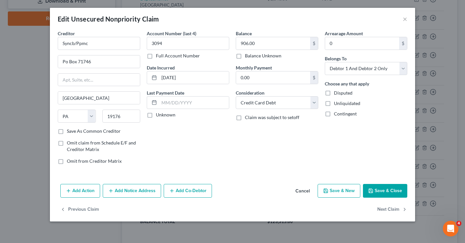
click at [108, 190] on icon "button" at bounding box center [110, 190] width 5 height 5
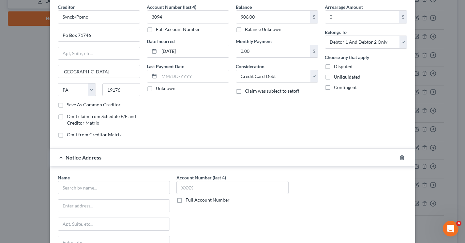
scroll to position [65, 0]
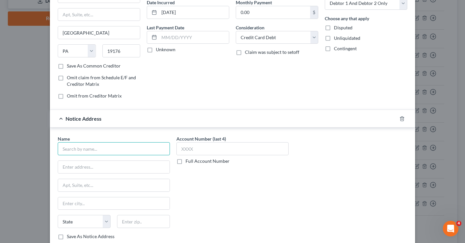
click at [76, 151] on input "text" at bounding box center [114, 148] width 112 height 13
type input "Client Services"
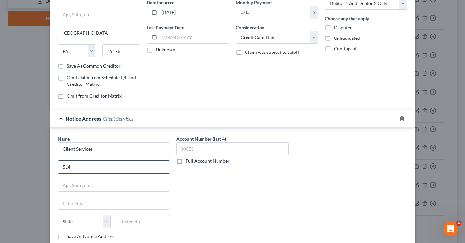
type input "514 Earth City Expy Ste 310"
click at [89, 205] on input "text" at bounding box center [113, 203] width 111 height 12
type input "Earth City"
click at [86, 222] on select "State [US_STATE] AK AR AZ CA CO CT DE DC [GEOGRAPHIC_DATA] [GEOGRAPHIC_DATA] GU…" at bounding box center [84, 221] width 53 height 13
select select "26"
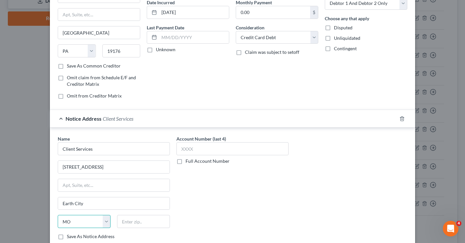
click at [58, 215] on select "State [US_STATE] AK AR AZ CA CO CT DE DC [GEOGRAPHIC_DATA] [GEOGRAPHIC_DATA] GU…" at bounding box center [84, 221] width 53 height 13
click at [125, 223] on input "text" at bounding box center [143, 221] width 53 height 13
type input "63045"
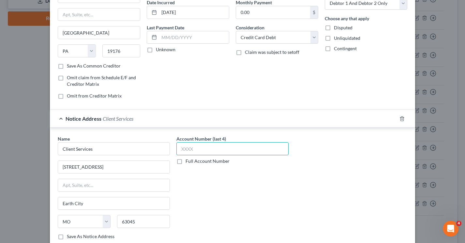
click at [223, 148] on input "text" at bounding box center [232, 148] width 112 height 13
type input "5133"
click at [247, 208] on div "Account Number (last 4) 5133 Full Account Number" at bounding box center [232, 189] width 119 height 109
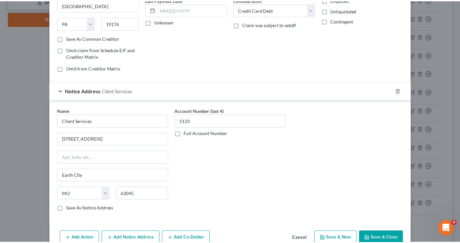
scroll to position [127, 0]
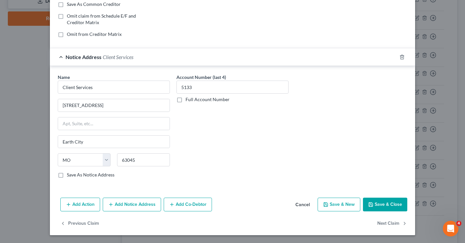
click at [371, 202] on icon "button" at bounding box center [370, 204] width 5 height 5
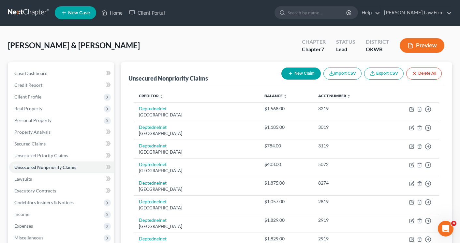
scroll to position [0, 0]
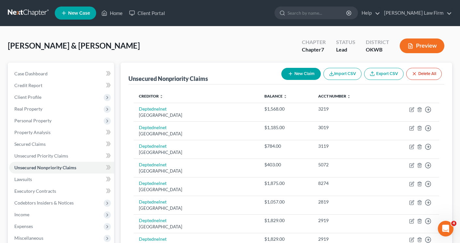
click at [284, 71] on button "New Claim" at bounding box center [300, 74] width 39 height 12
select select "2"
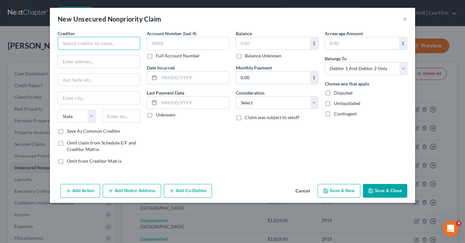
click at [93, 42] on input "text" at bounding box center [99, 43] width 82 height 13
type input "Web Bank/Bill Me Later"
type input "[STREET_ADDRESS]"
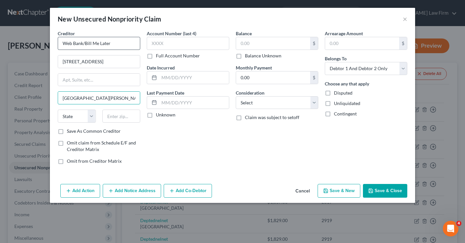
type input "[GEOGRAPHIC_DATA][PERSON_NAME]"
select select "4"
type input "95131"
click at [67, 134] on label "Save As Common Creditor" at bounding box center [94, 131] width 54 height 7
click at [69, 132] on input "Save As Common Creditor" at bounding box center [71, 130] width 4 height 4
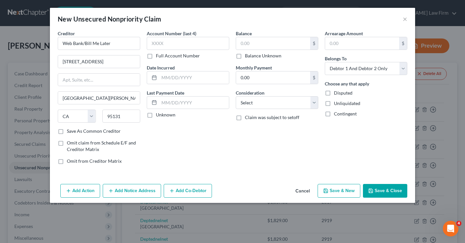
checkbox input "true"
click at [153, 45] on input "text" at bounding box center [188, 43] width 82 height 13
type input "7a45"
click at [186, 77] on input "text" at bounding box center [194, 77] width 70 height 12
type input "02/2023"
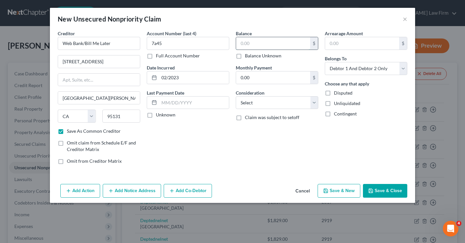
click at [244, 43] on input "text" at bounding box center [273, 43] width 74 height 12
type input "757.00"
click at [269, 101] on select "Select Cable / Satellite Services Collection Agency Credit Card Debt Debt Couns…" at bounding box center [277, 102] width 82 height 13
select select "14"
click at [236, 96] on select "Select Cable / Satellite Services Collection Agency Credit Card Debt Debt Couns…" at bounding box center [277, 102] width 82 height 13
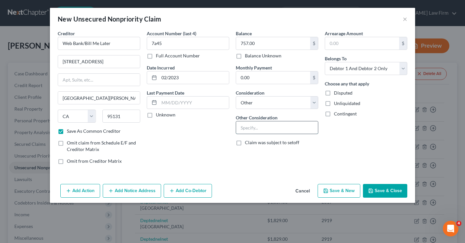
click at [241, 126] on input "text" at bounding box center [277, 127] width 82 height 12
type input "The Home Depot"
click at [381, 192] on button "Save & Close" at bounding box center [385, 191] width 44 height 14
checkbox input "false"
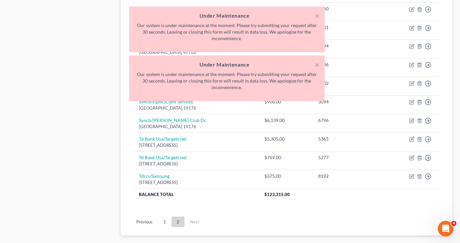
scroll to position [361, 0]
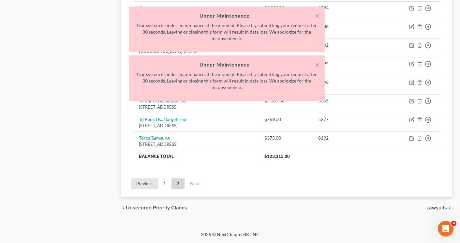
click at [144, 184] on link "Previous" at bounding box center [144, 183] width 27 height 10
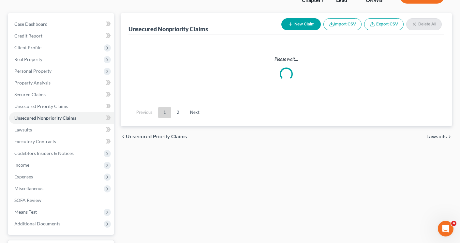
scroll to position [0, 0]
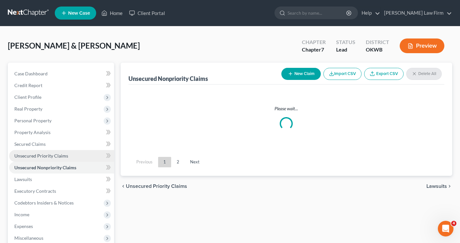
click at [23, 155] on span "Unsecured Priority Claims" at bounding box center [41, 156] width 54 height 6
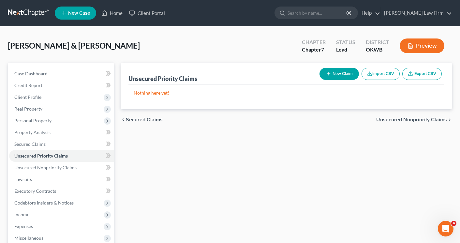
click at [423, 121] on span "Unsecured Nonpriority Claims" at bounding box center [411, 119] width 71 height 5
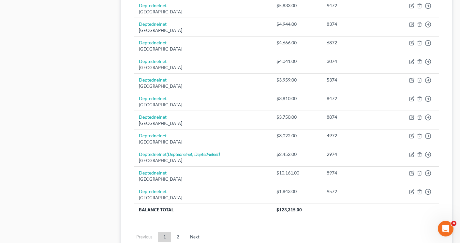
scroll to position [509, 0]
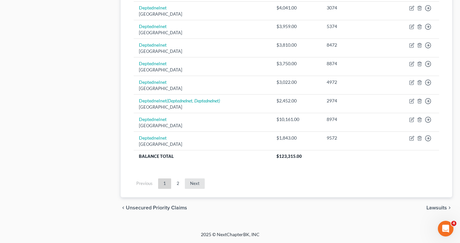
click at [198, 186] on link "Next" at bounding box center [195, 183] width 20 height 10
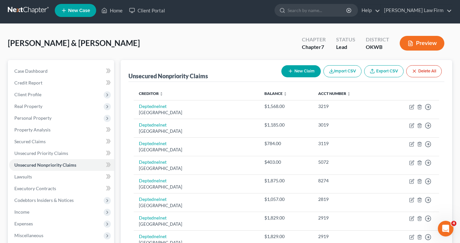
scroll to position [0, 0]
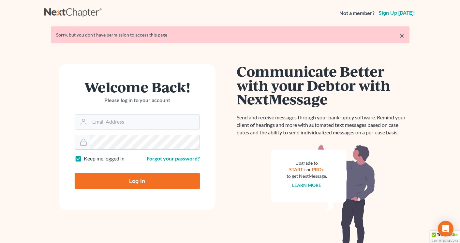
type input "[EMAIL_ADDRESS][DOMAIN_NAME]"
click at [93, 183] on input "Log In" at bounding box center [137, 181] width 125 height 16
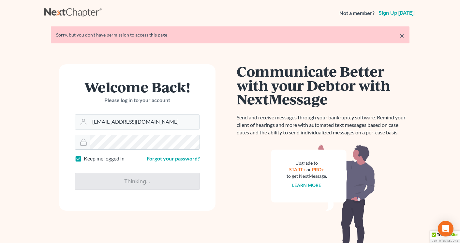
type input "Thinking..."
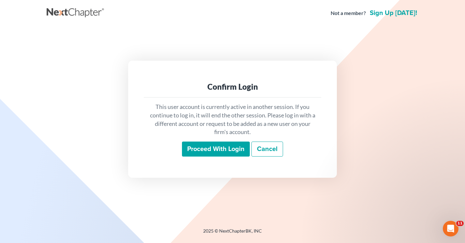
click at [197, 149] on input "Proceed with login" at bounding box center [216, 148] width 68 height 15
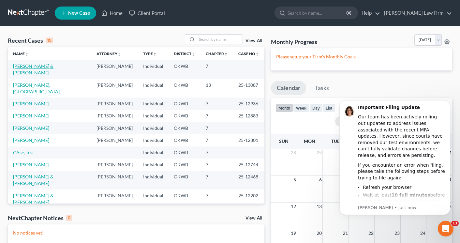
click at [29, 66] on link "[PERSON_NAME] & [PERSON_NAME]" at bounding box center [33, 69] width 40 height 12
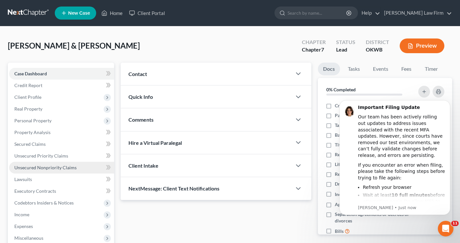
click at [35, 165] on span "Unsecured Nonpriority Claims" at bounding box center [45, 168] width 62 height 6
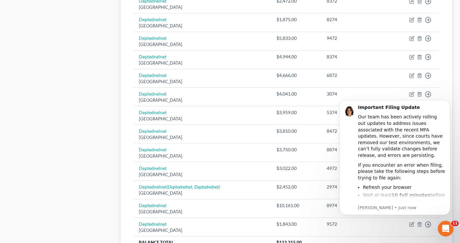
scroll to position [509, 0]
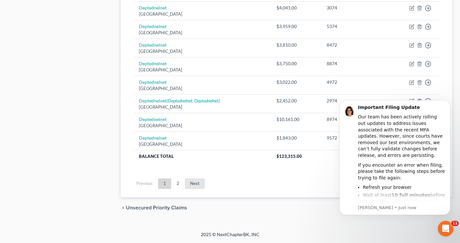
click at [195, 184] on link "Next" at bounding box center [195, 183] width 20 height 10
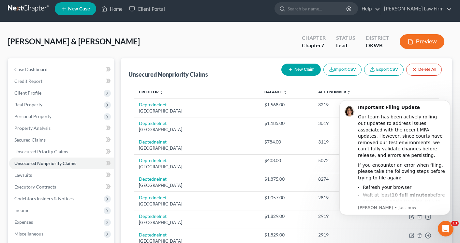
scroll to position [0, 0]
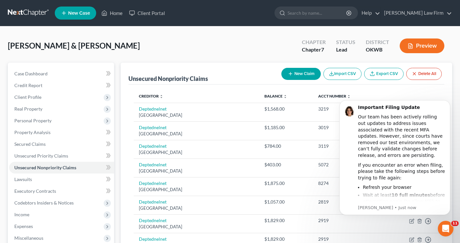
click at [293, 72] on button "New Claim" at bounding box center [300, 74] width 39 height 12
select select "2"
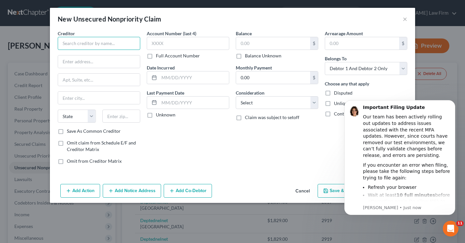
click at [87, 44] on input "text" at bounding box center [99, 43] width 82 height 13
type input "Web Bank/Bill Me Later"
type input "[STREET_ADDRESS]"
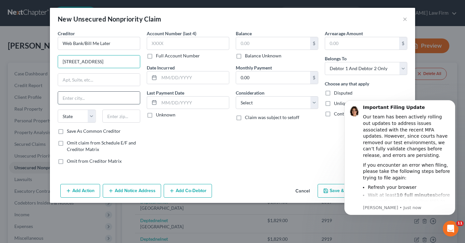
click at [73, 100] on input "text" at bounding box center [99, 98] width 82 height 12
type input "[GEOGRAPHIC_DATA][PERSON_NAME]"
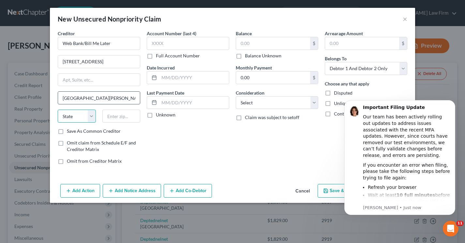
select select "4"
type input "95131"
click at [67, 133] on label "Save As Common Creditor" at bounding box center [94, 131] width 54 height 7
click at [69, 132] on input "Save As Common Creditor" at bounding box center [71, 130] width 4 height 4
checkbox input "true"
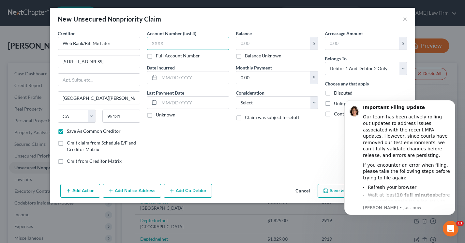
click at [185, 40] on input "text" at bounding box center [188, 43] width 82 height 13
type input "7a45"
click at [175, 77] on input "text" at bounding box center [194, 77] width 70 height 12
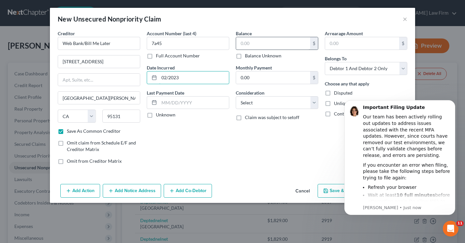
type input "02/2023"
click at [250, 44] on input "text" at bounding box center [273, 43] width 74 height 12
type input "757.00"
click at [258, 103] on select "Select Cable / Satellite Services Collection Agency Credit Card Debt Debt Couns…" at bounding box center [277, 102] width 82 height 13
click at [255, 107] on select "Select Cable / Satellite Services Collection Agency Credit Card Debt Debt Couns…" at bounding box center [277, 102] width 82 height 13
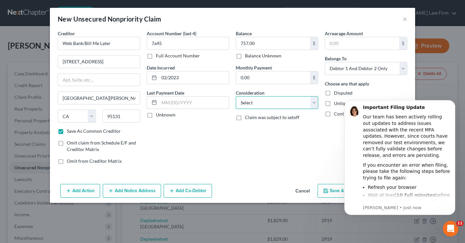
select select "14"
click at [236, 96] on select "Select Cable / Satellite Services Collection Agency Credit Card Debt Debt Couns…" at bounding box center [277, 102] width 82 height 13
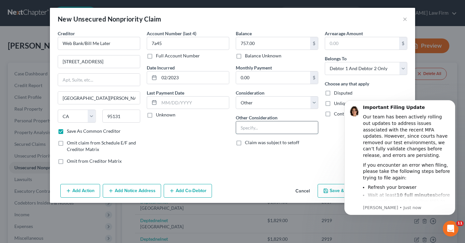
click at [244, 129] on input "text" at bounding box center [277, 127] width 82 height 12
type input "The Home Depot"
click at [454, 102] on icon "Dismiss notification" at bounding box center [453, 102] width 4 height 4
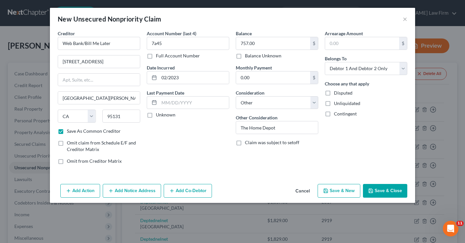
click at [378, 192] on button "Save & Close" at bounding box center [385, 191] width 44 height 14
checkbox input "false"
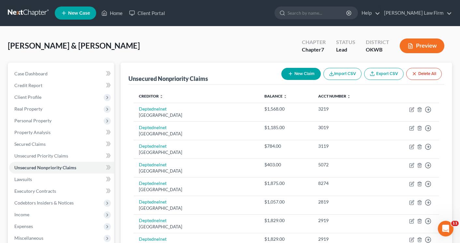
click at [304, 71] on button "New Claim" at bounding box center [300, 74] width 39 height 12
select select "2"
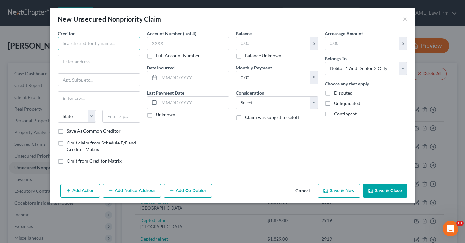
click at [105, 45] on input "text" at bounding box center [99, 43] width 82 height 13
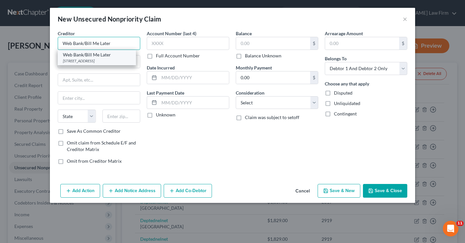
type input "Web Bank/Bill Me Later"
click at [107, 63] on div "[STREET_ADDRESS]" at bounding box center [97, 61] width 68 height 6
type input "[STREET_ADDRESS]"
type input "[GEOGRAPHIC_DATA][PERSON_NAME]"
select select "4"
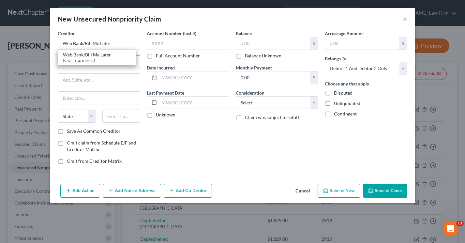
type input "95131"
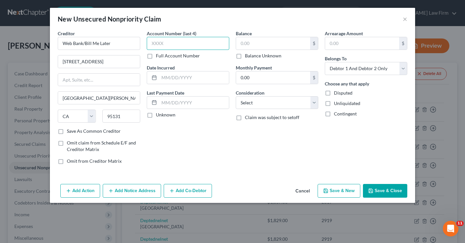
click at [186, 38] on input "text" at bounding box center [188, 43] width 82 height 13
type input "9"
type input "dca8"
click at [183, 77] on input "text" at bounding box center [194, 77] width 70 height 12
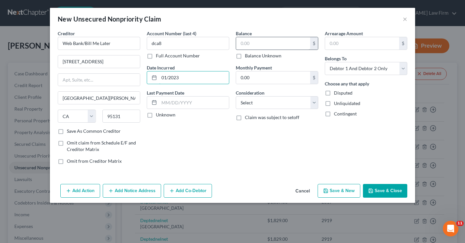
type input "01/2023"
click at [248, 39] on input "text" at bounding box center [273, 43] width 74 height 12
type input "1,224.37"
click at [258, 102] on select "Select Cable / Satellite Services Collection Agency Credit Card Debt Debt Couns…" at bounding box center [277, 102] width 82 height 13
select select "14"
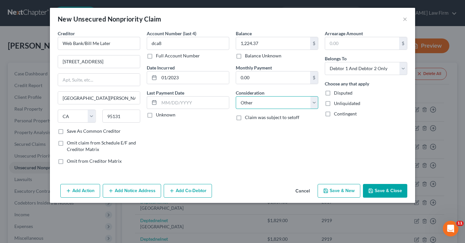
click at [236, 96] on select "Select Cable / Satellite Services Collection Agency Credit Card Debt Debt Couns…" at bounding box center [277, 102] width 82 height 13
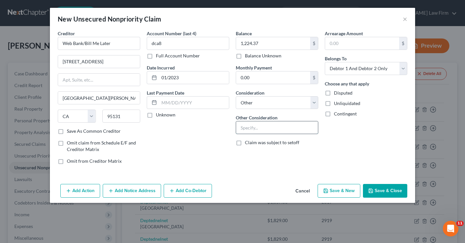
click at [239, 127] on input "text" at bounding box center [277, 127] width 82 height 12
type input "Y"
type input "The Home Depot"
click at [369, 189] on icon "button" at bounding box center [370, 190] width 5 height 5
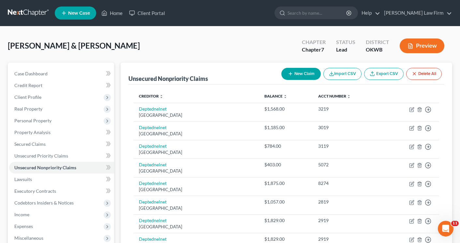
click at [299, 74] on button "New Claim" at bounding box center [300, 74] width 39 height 12
select select "2"
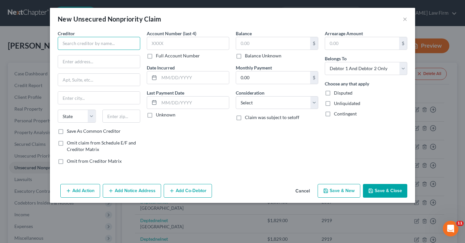
click at [103, 44] on input "text" at bounding box center [99, 43] width 82 height 13
type input "Facebook/Meta Platforms"
type input "[STREET_ADDRESS]"
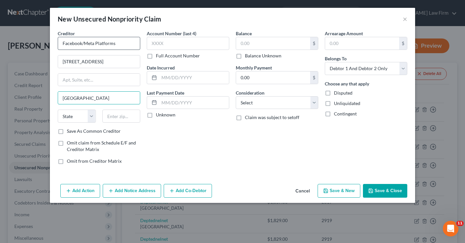
type input "[GEOGRAPHIC_DATA]"
select select "4"
type input "94025"
click at [174, 40] on input "text" at bounding box center [188, 43] width 82 height 13
type input "[GEOGRAPHIC_DATA]"
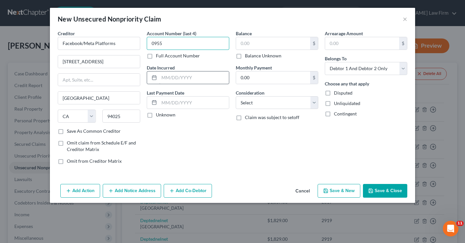
type input "0955"
click at [187, 77] on input "text" at bounding box center [194, 77] width 70 height 12
type input "06/2023"
click at [252, 47] on input "text" at bounding box center [273, 43] width 74 height 12
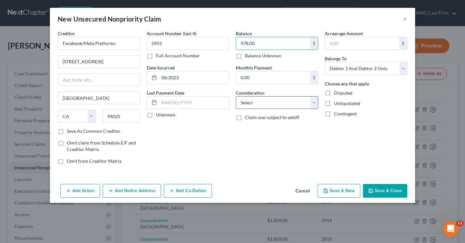
type input "978.00"
click at [259, 103] on select "Select Cable / Satellite Services Collection Agency Credit Card Debt Debt Couns…" at bounding box center [277, 102] width 82 height 13
select select "10"
click at [236, 96] on select "Select Cable / Satellite Services Collection Agency Credit Card Debt Debt Couns…" at bounding box center [277, 102] width 82 height 13
click at [300, 105] on select "Select Cable / Satellite Services Collection Agency Credit Card Debt Debt Couns…" at bounding box center [277, 102] width 82 height 13
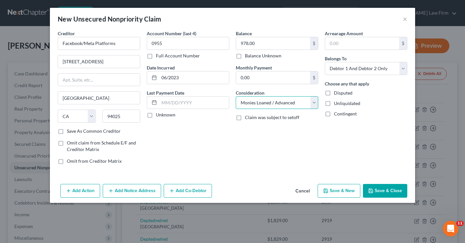
click at [309, 100] on select "Select Cable / Satellite Services Collection Agency Credit Card Debt Debt Couns…" at bounding box center [277, 102] width 82 height 13
click at [236, 96] on select "Select Cable / Satellite Services Collection Agency Credit Card Debt Debt Couns…" at bounding box center [277, 102] width 82 height 13
click at [382, 192] on button "Save & Close" at bounding box center [385, 191] width 44 height 14
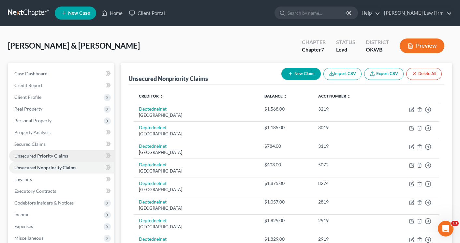
click at [52, 154] on span "Unsecured Priority Claims" at bounding box center [41, 156] width 54 height 6
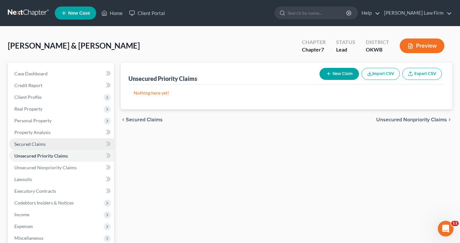
click at [39, 146] on span "Secured Claims" at bounding box center [29, 144] width 31 height 6
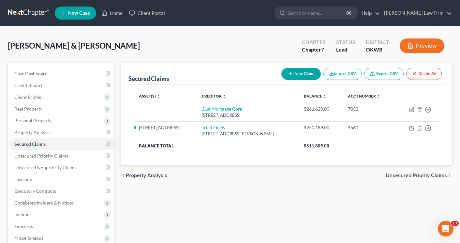
click at [412, 176] on span "Unsecured Priority Claims" at bounding box center [415, 175] width 61 height 5
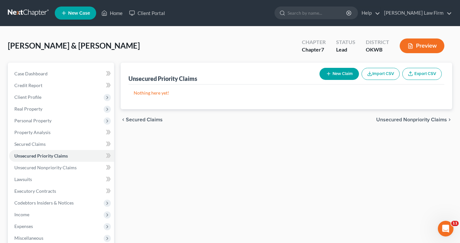
click at [396, 119] on span "Unsecured Nonpriority Claims" at bounding box center [411, 119] width 71 height 5
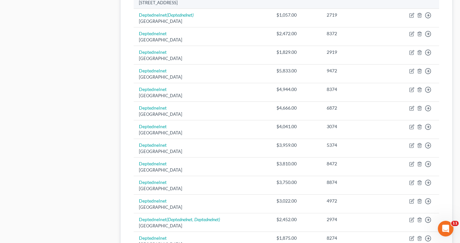
scroll to position [509, 0]
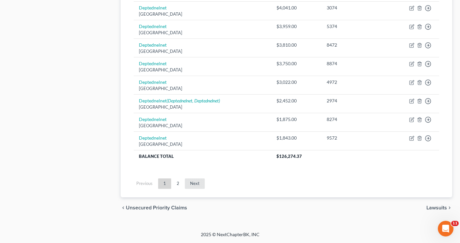
click at [194, 184] on link "Next" at bounding box center [195, 183] width 20 height 10
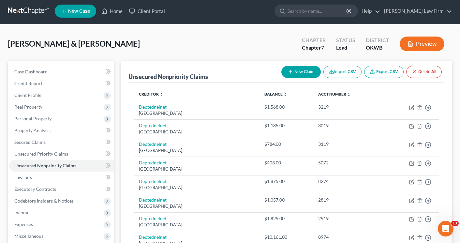
scroll to position [0, 0]
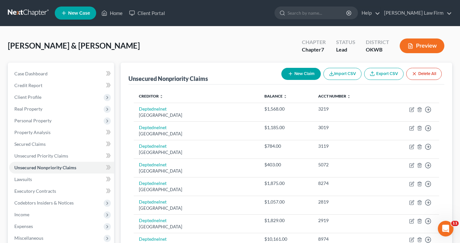
click at [297, 70] on button "New Claim" at bounding box center [300, 74] width 39 height 12
select select "2"
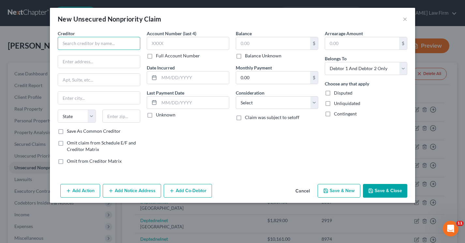
click at [102, 45] on input "text" at bounding box center [99, 43] width 82 height 13
type input "Key 2 Recovery, Inc"
type input "[STREET_ADDRESS]"
type input "Hamilon"
select select "36"
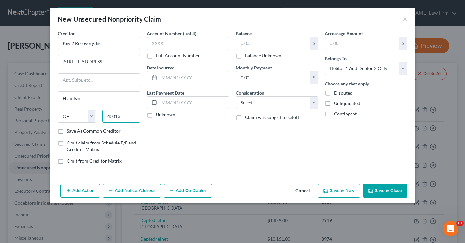
type input "45013"
click at [67, 130] on label "Save As Common Creditor" at bounding box center [94, 131] width 54 height 7
click at [69, 130] on input "Save As Common Creditor" at bounding box center [71, 130] width 4 height 4
checkbox input "true"
type input "[PERSON_NAME]"
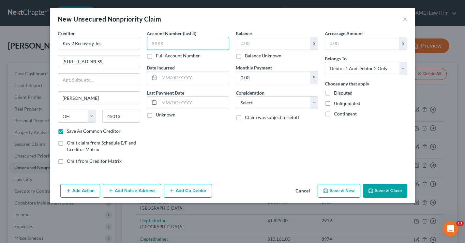
click at [153, 46] on input "text" at bounding box center [188, 43] width 82 height 13
type input "8488"
click at [170, 79] on input "text" at bounding box center [194, 77] width 70 height 12
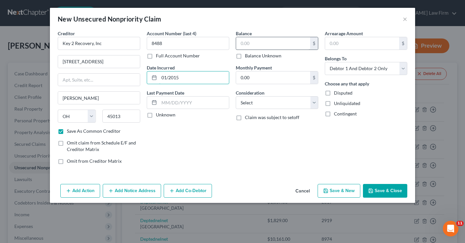
type input "01/2015"
click at [255, 46] on input "text" at bounding box center [273, 43] width 74 height 12
type input "1,434.00"
click at [253, 100] on select "Select Cable / Satellite Services Collection Agency Credit Card Debt Debt Couns…" at bounding box center [277, 102] width 82 height 13
select select "14"
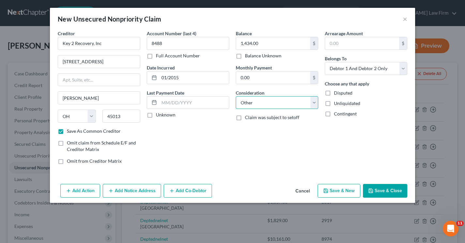
click at [236, 96] on select "Select Cable / Satellite Services Collection Agency Credit Card Debt Debt Couns…" at bounding box center [277, 102] width 82 height 13
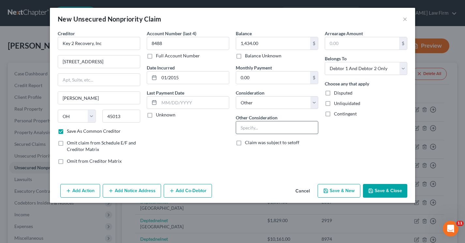
click at [245, 129] on input "text" at bounding box center [277, 127] width 82 height 12
type input "University of Science & Arts"
click at [375, 190] on button "Save & Close" at bounding box center [385, 191] width 44 height 14
checkbox input "false"
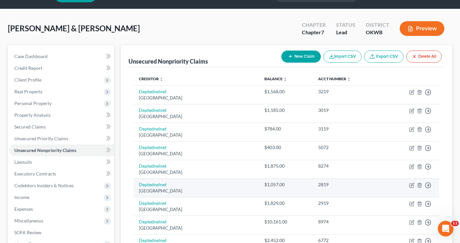
scroll to position [33, 0]
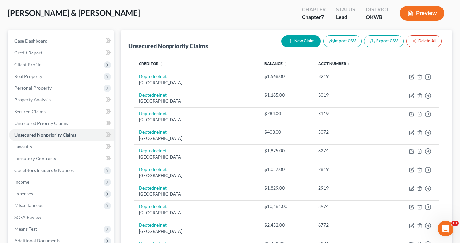
click at [300, 41] on button "New Claim" at bounding box center [300, 41] width 39 height 12
select select "2"
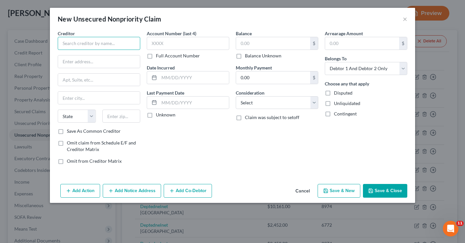
click at [124, 42] on input "text" at bounding box center [99, 43] width 82 height 13
type input "Tractor Supply"
type input "PO Box 78014"
type input "Phoenix"
select select "3"
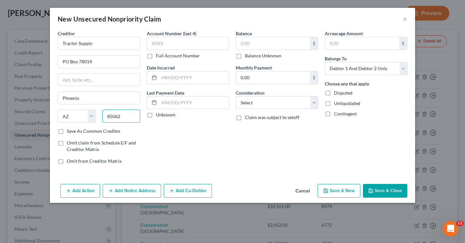
type input "85062"
click at [67, 133] on label "Save As Common Creditor" at bounding box center [94, 131] width 54 height 7
click at [69, 132] on input "Save As Common Creditor" at bounding box center [71, 130] width 4 height 4
checkbox input "true"
click at [155, 48] on input "text" at bounding box center [188, 43] width 82 height 13
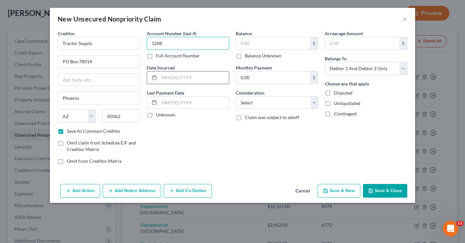
type input "1208"
click at [166, 75] on input "text" at bounding box center [194, 77] width 70 height 12
type input "2024"
click at [293, 44] on input "text" at bounding box center [273, 43] width 74 height 12
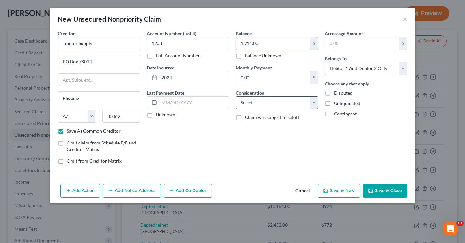
type input "1,711.00"
click at [280, 101] on select "Select Cable / Satellite Services Collection Agency Credit Card Debt Debt Couns…" at bounding box center [277, 102] width 82 height 13
select select "2"
click at [236, 96] on select "Select Cable / Satellite Services Collection Agency Credit Card Debt Debt Couns…" at bounding box center [277, 102] width 82 height 13
click at [391, 189] on button "Save & Close" at bounding box center [385, 191] width 44 height 14
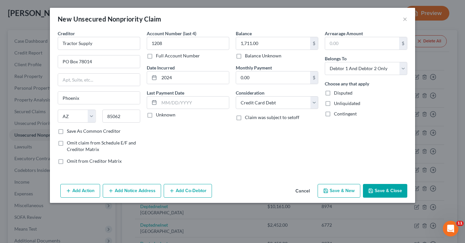
checkbox input "false"
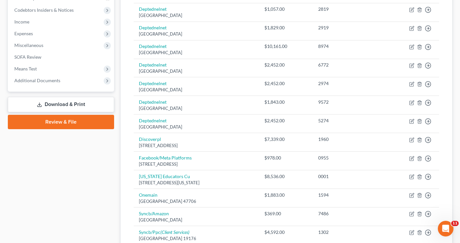
scroll to position [0, 0]
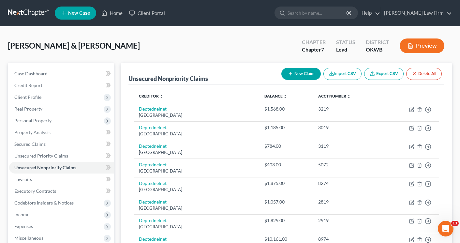
click at [297, 73] on button "New Claim" at bounding box center [300, 74] width 39 height 12
select select "2"
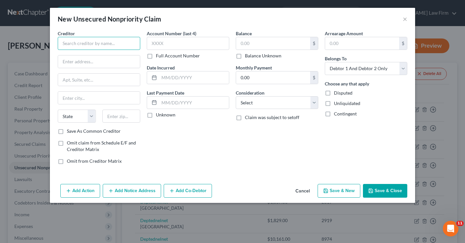
click at [93, 44] on input "text" at bounding box center [99, 43] width 82 height 13
type input "Comenity Capital / GameStop"
type input "PO Box 182120"
type input "Columbus"
select select "36"
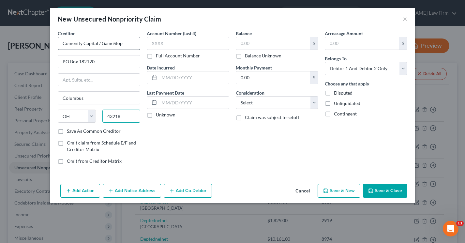
type input "43218"
click at [158, 43] on input "text" at bounding box center [188, 43] width 82 height 13
type input "3726"
click at [168, 76] on input "text" at bounding box center [194, 77] width 70 height 12
type input "06/2016"
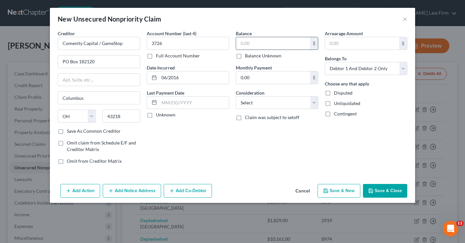
click at [242, 43] on input "text" at bounding box center [273, 43] width 74 height 12
type input "838.00"
click at [252, 104] on select "Select Cable / Satellite Services Collection Agency Credit Card Debt Debt Couns…" at bounding box center [277, 102] width 82 height 13
select select "2"
click at [236, 96] on select "Select Cable / Satellite Services Collection Agency Credit Card Debt Debt Couns…" at bounding box center [277, 102] width 82 height 13
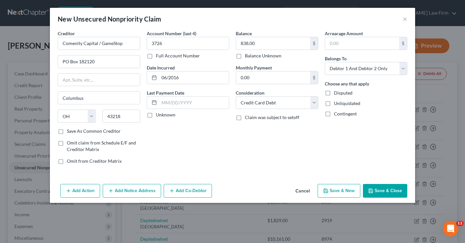
click at [380, 190] on button "Save & Close" at bounding box center [385, 191] width 44 height 14
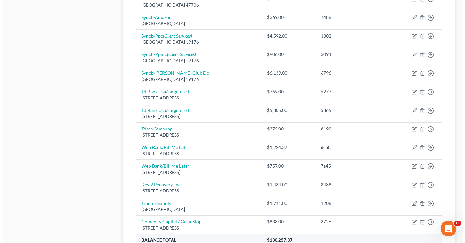
scroll to position [423, 0]
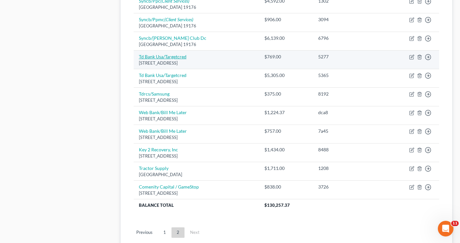
click at [172, 58] on link "Td Bank Usa/Targetcred" at bounding box center [163, 57] width 48 height 6
select select "24"
select select "2"
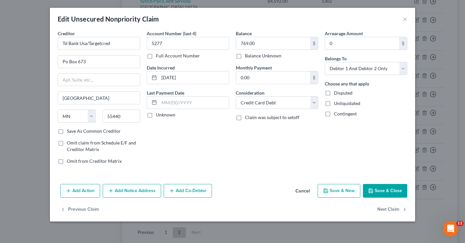
click at [123, 191] on button "Add Notice Address" at bounding box center [132, 191] width 58 height 14
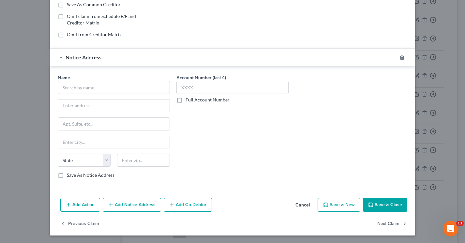
scroll to position [127, 0]
click at [76, 91] on input "text" at bounding box center [114, 86] width 112 height 13
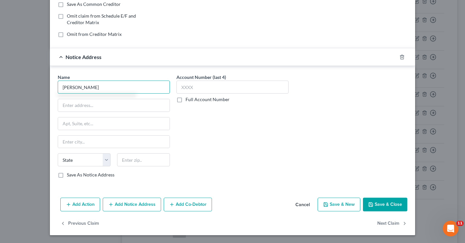
type input "[PERSON_NAME]"
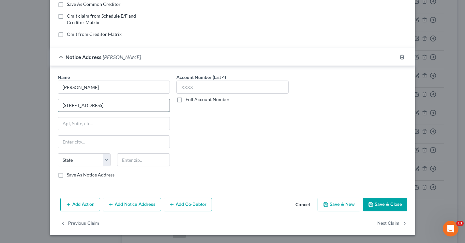
click at [103, 105] on input "[STREET_ADDRESS]" at bounding box center [113, 105] width 111 height 12
type input "[STREET_ADDRESS]"
type input "Tulsa"
select select "37"
type input "74135"
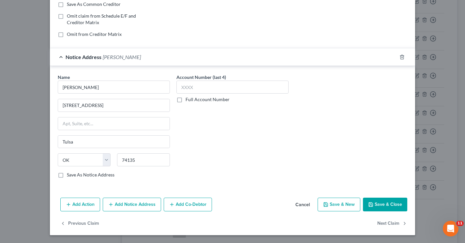
click at [67, 174] on label "Save As Notice Address" at bounding box center [91, 174] width 48 height 7
click at [69, 174] on input "Save As Notice Address" at bounding box center [71, 173] width 4 height 4
click at [374, 205] on button "Save & Close" at bounding box center [385, 204] width 44 height 14
checkbox input "false"
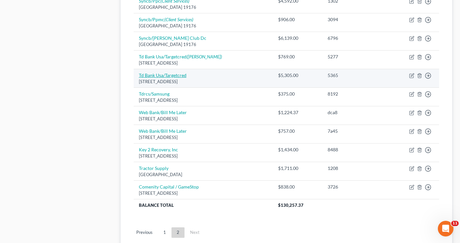
click at [174, 74] on link "Td Bank Usa/Targetcred" at bounding box center [163, 75] width 48 height 6
select select "24"
select select "2"
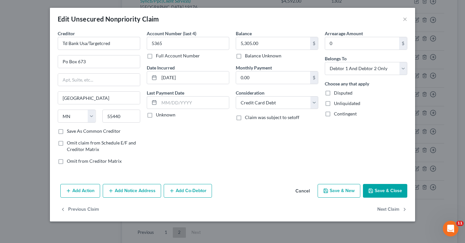
click at [121, 191] on button "Add Notice Address" at bounding box center [132, 191] width 58 height 14
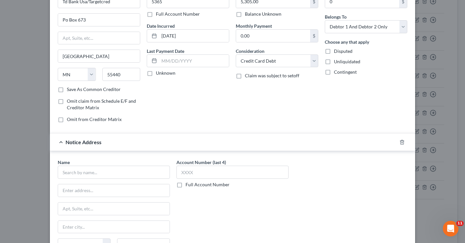
scroll to position [98, 0]
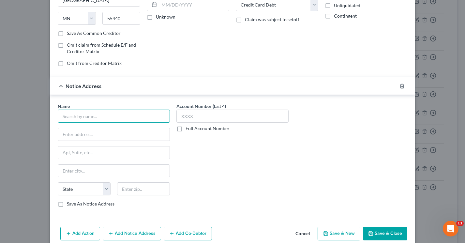
click at [83, 119] on input "text" at bounding box center [114, 115] width 112 height 13
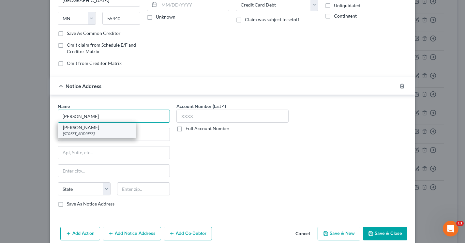
type input "[PERSON_NAME]"
click at [82, 134] on div "[STREET_ADDRESS]" at bounding box center [97, 134] width 68 height 6
type input "[STREET_ADDRESS]"
type input "Tulsa"
select select "37"
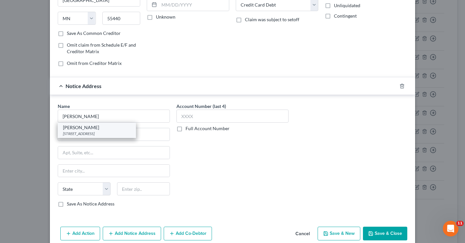
type input "74135"
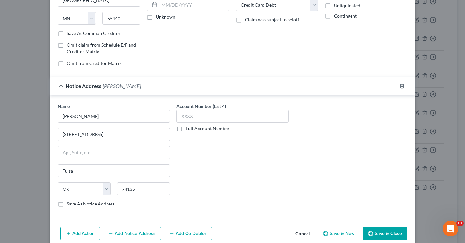
click at [303, 198] on div "Name * [PERSON_NAME] [GEOGRAPHIC_DATA] [US_STATE][GEOGRAPHIC_DATA] AZ CA CO [GE…" at bounding box center [232, 157] width 356 height 109
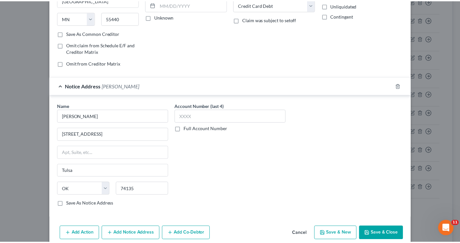
scroll to position [127, 0]
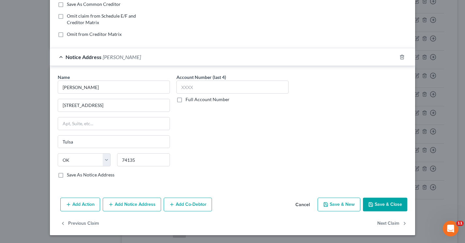
click at [374, 202] on button "Save & Close" at bounding box center [385, 204] width 44 height 14
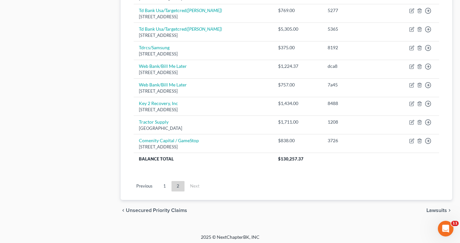
scroll to position [472, 0]
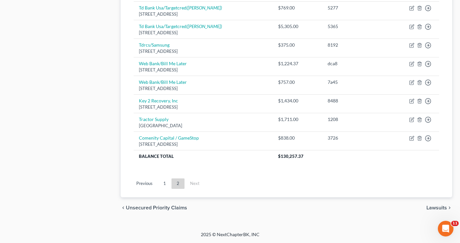
click at [434, 206] on span "Lawsuits" at bounding box center [436, 207] width 21 height 5
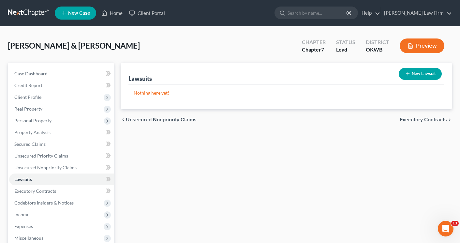
click at [418, 72] on button "New Lawsuit" at bounding box center [419, 74] width 43 height 12
select select "0"
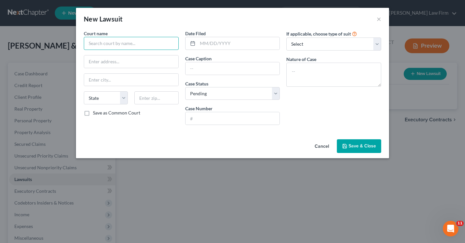
click at [122, 47] on input "text" at bounding box center [131, 43] width 95 height 13
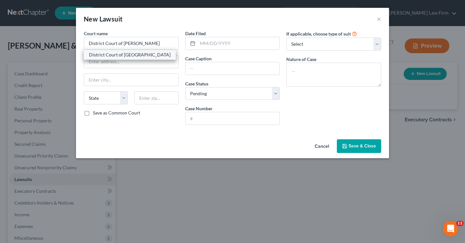
click at [122, 52] on div "District Court of [GEOGRAPHIC_DATA]" at bounding box center [129, 54] width 81 height 7
type input "District Court of [GEOGRAPHIC_DATA]"
type input "[STREET_ADDRESS][PERSON_NAME]"
type input "[PERSON_NAME]"
select select "37"
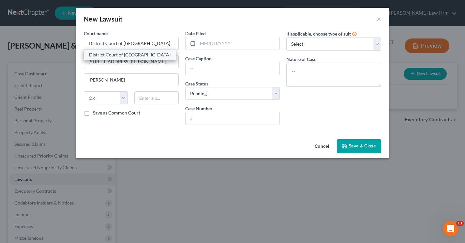
type input "73044"
click at [203, 41] on input "text" at bounding box center [238, 43] width 82 height 12
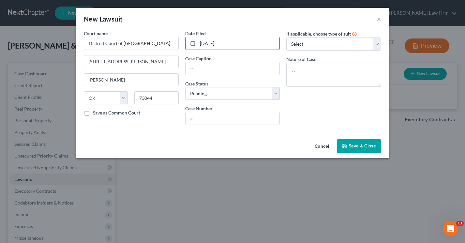
type input "[DATE]"
paste input "TD Bank USA NA v. [PERSON_NAME]"
type input "TD Bank USA NA v. [PERSON_NAME]"
click at [205, 117] on input "text" at bounding box center [232, 118] width 94 height 12
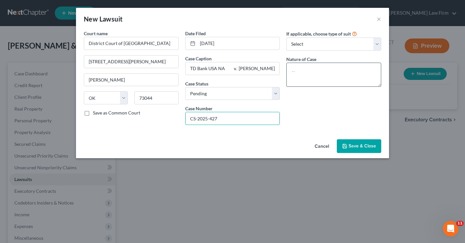
type input "CS-2025-427"
click at [334, 75] on textarea at bounding box center [333, 75] width 95 height 24
paste textarea "Civil relief less than $10,000: INDEBTEDNESS"
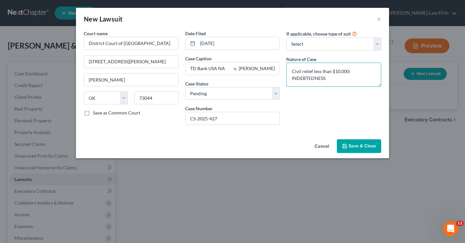
type textarea "Civil relief less than $10,000: INDEBTEDNESS"
click at [347, 144] on icon "button" at bounding box center [344, 145] width 5 height 5
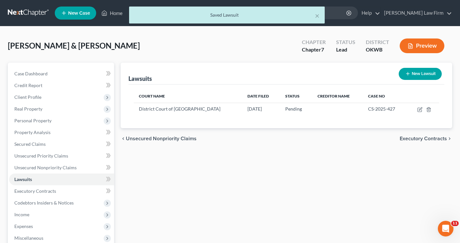
click at [410, 73] on button "New Lawsuit" at bounding box center [419, 74] width 43 height 12
select select "0"
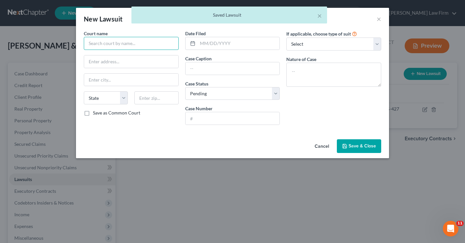
click at [99, 44] on input "text" at bounding box center [131, 43] width 95 height 13
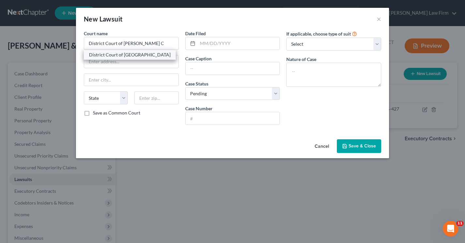
click at [103, 55] on div "District Court of [GEOGRAPHIC_DATA]" at bounding box center [129, 54] width 81 height 7
type input "District Court of [GEOGRAPHIC_DATA]"
type input "[STREET_ADDRESS][PERSON_NAME]"
type input "[PERSON_NAME]"
select select "37"
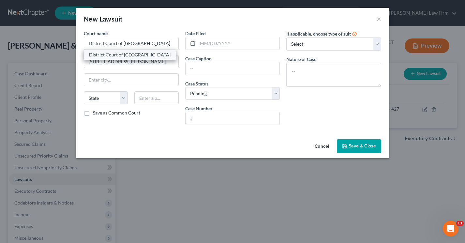
type input "73044"
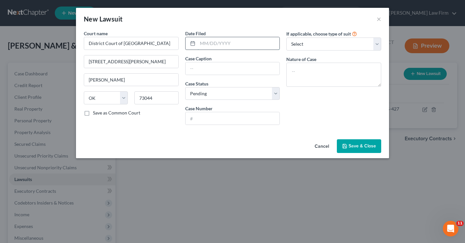
click at [201, 43] on input "text" at bounding box center [238, 43] width 82 height 12
type input "[DATE]"
click at [203, 65] on input "text" at bounding box center [232, 68] width 94 height 12
paste input "TD Bank USA NA [PERSON_NAME] [PERSON_NAME]"
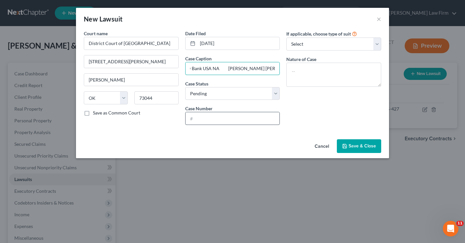
type input "TD Bank USA NA [PERSON_NAME] [PERSON_NAME]"
click at [203, 116] on input "text" at bounding box center [232, 118] width 94 height 12
type input "CS-2025-427"
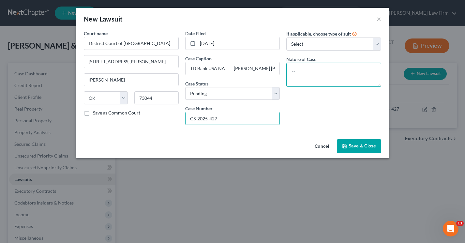
click at [296, 80] on textarea at bounding box center [333, 75] width 95 height 24
paste textarea "Civil relief less than $10,000: INDEBTEDNESS"
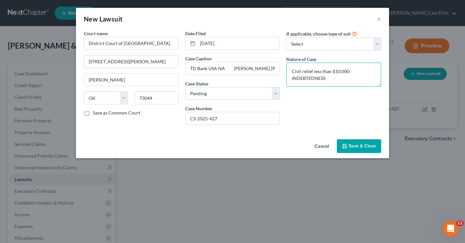
type textarea "Civil relief less than $10,000: INDEBTEDNESS"
click at [351, 144] on span "Save & Close" at bounding box center [361, 146] width 27 height 6
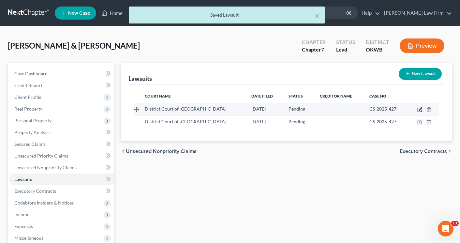
click at [418, 110] on icon "button" at bounding box center [419, 109] width 5 height 5
select select "37"
select select "0"
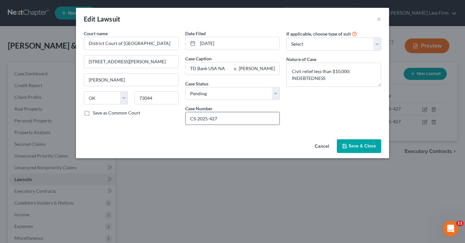
click at [229, 119] on input "CS-2025-427" at bounding box center [232, 118] width 94 height 12
type input "CS-2025-446"
click at [230, 43] on input "[DATE]" at bounding box center [238, 43] width 82 height 12
drag, startPoint x: 230, startPoint y: 43, endPoint x: 196, endPoint y: 45, distance: 33.7
click at [196, 45] on div "[DATE]" at bounding box center [232, 43] width 95 height 13
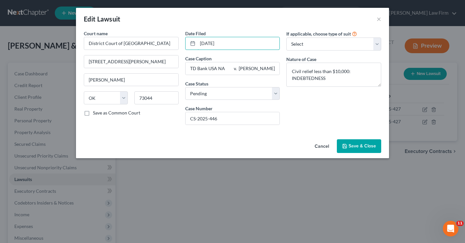
type input "[DATE]"
click at [370, 143] on span "Save & Close" at bounding box center [361, 146] width 27 height 6
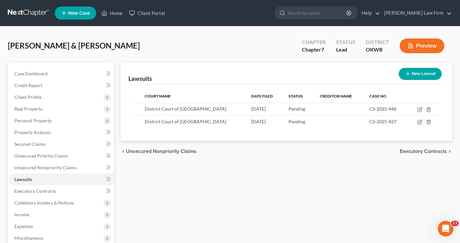
click at [409, 156] on div "chevron_left Unsecured Nonpriority Claims Executory Contracts chevron_right" at bounding box center [286, 151] width 331 height 21
click at [408, 152] on span "Executory Contracts" at bounding box center [422, 151] width 47 height 5
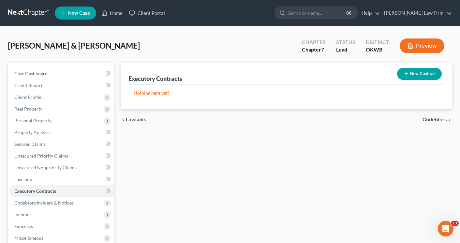
click at [429, 119] on span "Codebtors" at bounding box center [434, 119] width 24 height 5
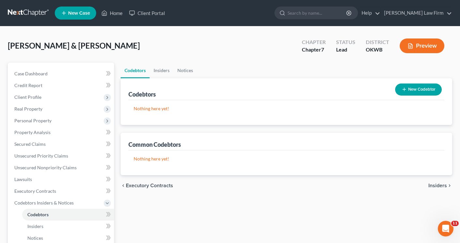
click at [436, 185] on span "Insiders" at bounding box center [437, 185] width 19 height 5
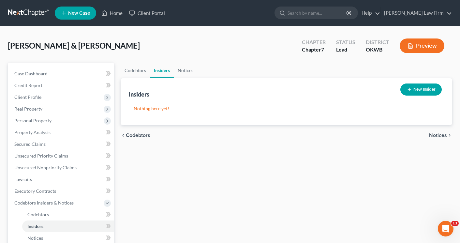
click at [437, 135] on span "Notices" at bounding box center [438, 135] width 18 height 5
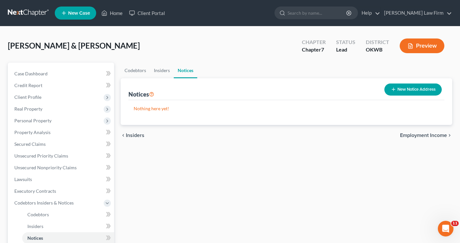
click at [437, 135] on span "Employment Income" at bounding box center [423, 135] width 47 height 5
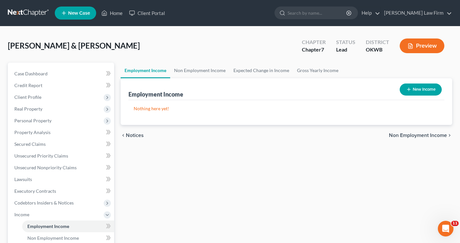
click at [417, 91] on button "New Income" at bounding box center [420, 89] width 42 height 12
select select "0"
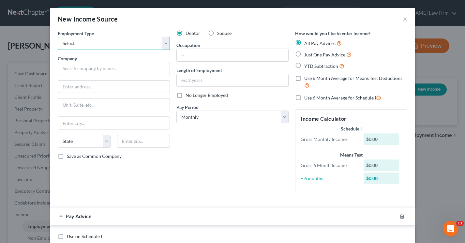
click at [164, 43] on select "Select Full or [DEMOGRAPHIC_DATA] Employment Self Employment" at bounding box center [114, 43] width 112 height 13
select select "0"
click at [58, 37] on select "Select Full or [DEMOGRAPHIC_DATA] Employment Self Employment" at bounding box center [114, 43] width 112 height 13
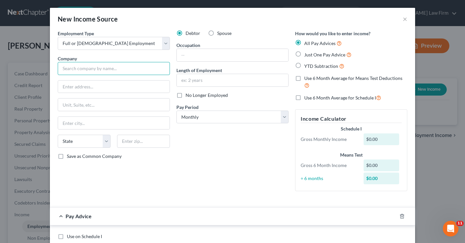
click at [124, 68] on input "text" at bounding box center [114, 68] width 112 height 13
type input "Allstate"
type input "[STREET_ADDRESS][PERSON_NAME]"
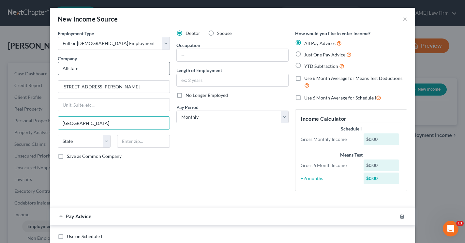
type input "[GEOGRAPHIC_DATA]"
select select "14"
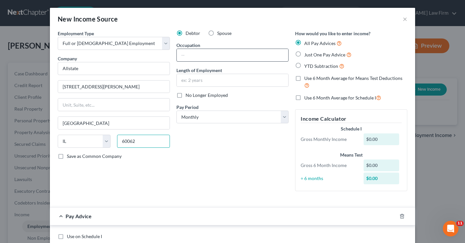
type input "60062"
click at [202, 53] on input "text" at bounding box center [232, 55] width 111 height 12
type input "Auto Daage Adjuster"
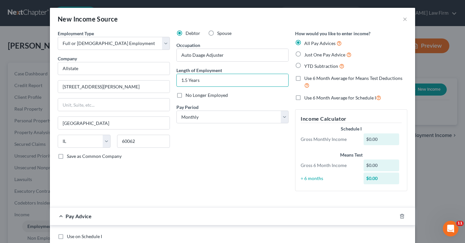
type input "1.5 Years"
click at [304, 55] on label "Just One Pay Advice" at bounding box center [327, 54] width 47 height 7
click at [307, 55] on input "Just One Pay Advice" at bounding box center [309, 53] width 4 height 4
radio input "true"
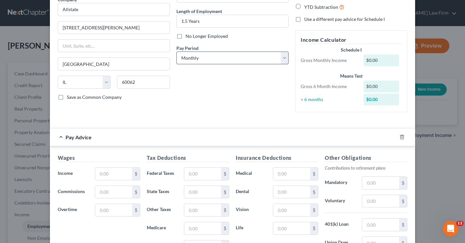
scroll to position [130, 0]
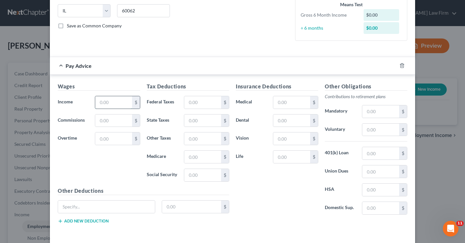
click at [113, 103] on input "text" at bounding box center [113, 102] width 37 height 12
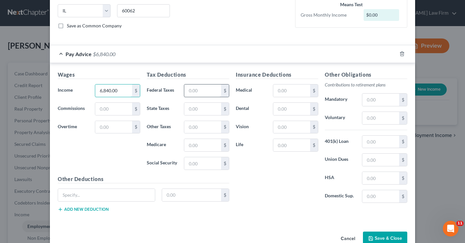
type input "6,840.00"
click at [189, 92] on input "text" at bounding box center [202, 90] width 37 height 12
type input "104.74"
click at [190, 163] on input "text" at bounding box center [202, 163] width 37 height 12
type input "398.73"
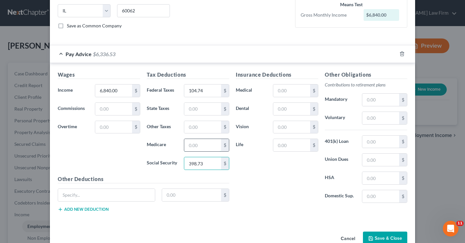
click at [198, 148] on input "text" at bounding box center [202, 145] width 37 height 12
type input "93.25"
click at [188, 107] on input "text" at bounding box center [202, 109] width 37 height 12
type input "247.67"
click at [281, 92] on input "text" at bounding box center [291, 90] width 37 height 12
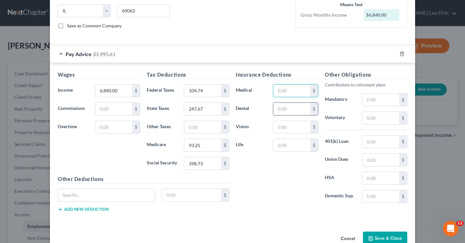
click at [275, 109] on input "text" at bounding box center [291, 109] width 37 height 12
type input "61.25"
click at [282, 90] on input "text" at bounding box center [291, 90] width 37 height 12
type input "297.51"
click at [286, 148] on input "text" at bounding box center [291, 145] width 37 height 12
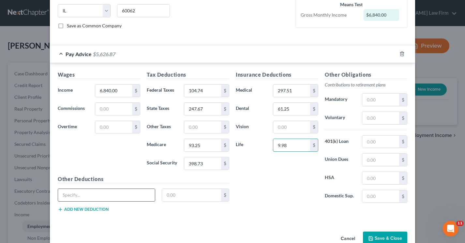
type input "9.98"
click at [93, 194] on input "text" at bounding box center [106, 195] width 97 height 12
type input "AD&D, LTD, Accident, Crit Ill"
click at [190, 198] on input "text" at bounding box center [191, 195] width 59 height 12
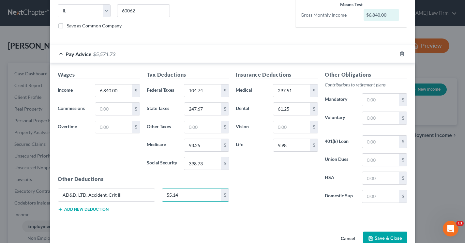
type input "55.14"
click at [67, 207] on button "Add new deduction" at bounding box center [83, 209] width 51 height 5
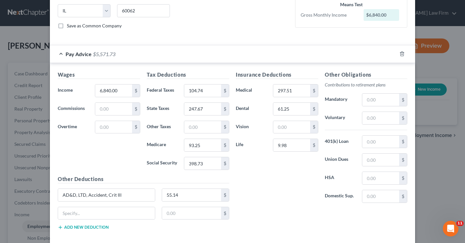
click at [67, 227] on button "Add new deduction" at bounding box center [83, 226] width 51 height 5
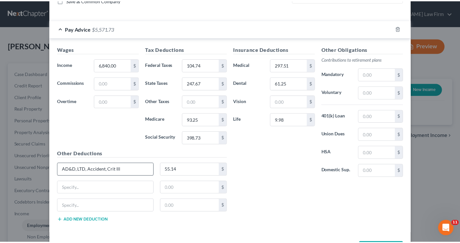
scroll to position [182, 0]
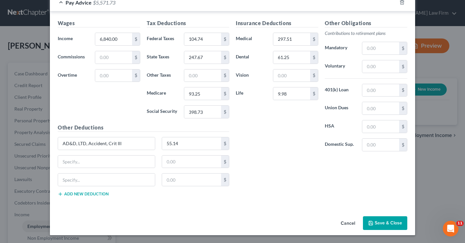
click at [69, 195] on button "Add new deduction" at bounding box center [83, 193] width 51 height 5
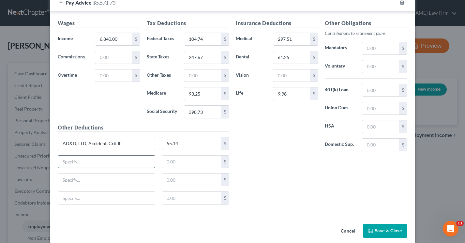
click at [72, 164] on input "text" at bounding box center [106, 161] width 97 height 12
type input "Comp Car Personal Use"
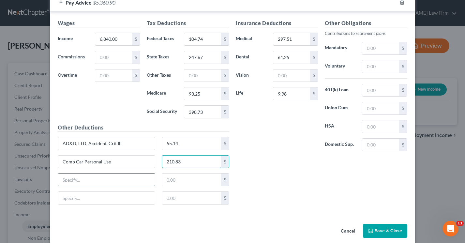
type input "210.83"
click at [80, 180] on input "text" at bounding box center [106, 179] width 97 height 12
type input "Purchasing Power"
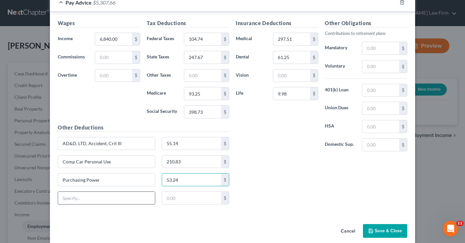
type input "53.24"
click at [75, 197] on input "text" at bounding box center [106, 198] width 97 height 12
type input "Legal"
type input "15.75"
click at [275, 214] on div "Wages Income * 6,840.00 $ Commissions $ Overtime $ Tax Deductions Federal Taxes…" at bounding box center [232, 112] width 365 height 203
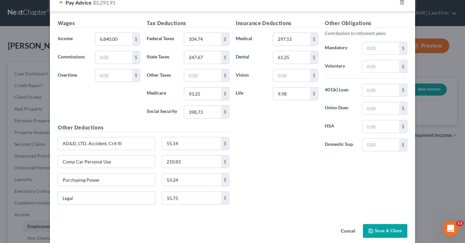
click at [392, 229] on button "Save & Close" at bounding box center [385, 231] width 44 height 14
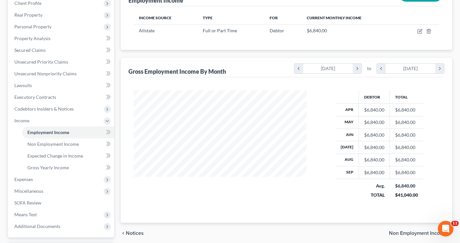
scroll to position [130, 0]
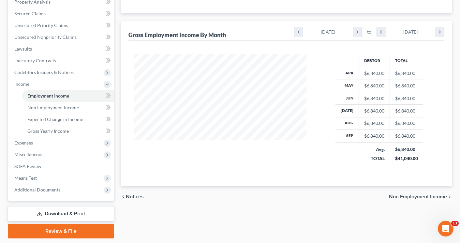
click at [402, 195] on span "Non Employment Income" at bounding box center [418, 196] width 58 height 5
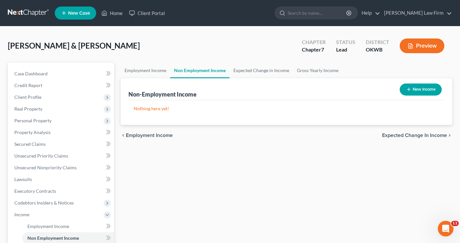
click at [389, 136] on span "Expected Change in Income" at bounding box center [414, 135] width 65 height 5
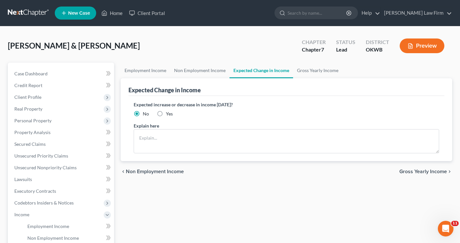
click at [411, 170] on span "Gross Yearly Income" at bounding box center [423, 171] width 48 height 5
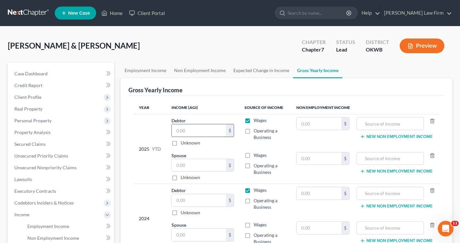
click at [211, 133] on input "text" at bounding box center [199, 130] width 54 height 12
type input "59,400.00"
click at [199, 203] on input "text" at bounding box center [199, 200] width 54 height 12
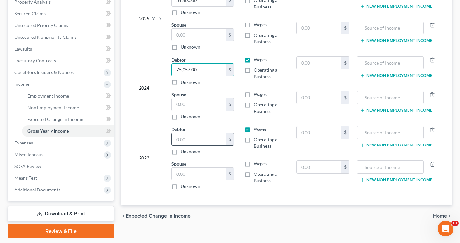
type input "75,057.00"
click at [181, 140] on input "text" at bounding box center [199, 139] width 54 height 12
type input "71,920.00"
click at [291, 221] on div "chevron_left Expected Change in Income Home chevron_right" at bounding box center [286, 215] width 331 height 21
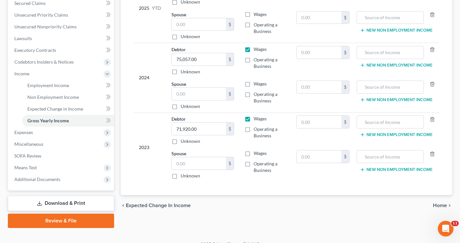
scroll to position [151, 0]
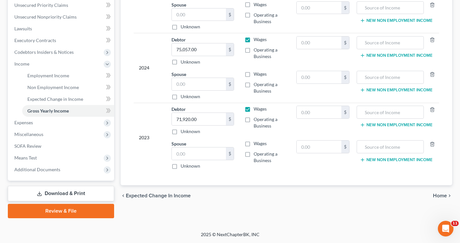
click at [439, 197] on span "Home" at bounding box center [440, 195] width 14 height 5
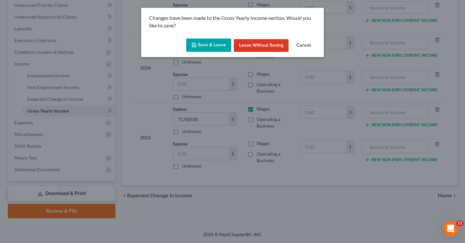
click at [198, 44] on button "Save & Leave" at bounding box center [208, 45] width 45 height 14
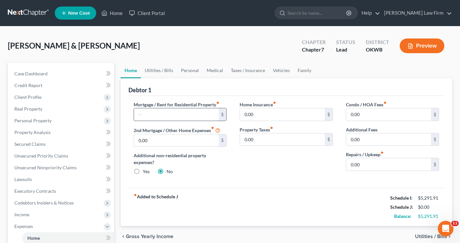
click at [138, 110] on input "text" at bounding box center [176, 114] width 85 height 12
type input "1,935.00"
click at [374, 165] on input "0.00" at bounding box center [388, 164] width 85 height 12
type input "30.00"
click at [316, 203] on div "fiber_manual_record Added to Schedule J Schedule I: $5,291.91 Schedule J: $1,96…" at bounding box center [286, 207] width 316 height 38
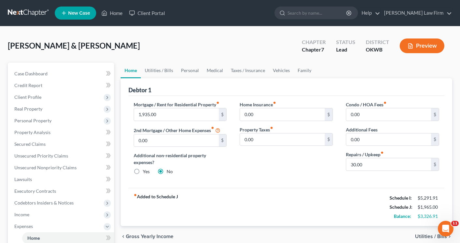
scroll to position [98, 0]
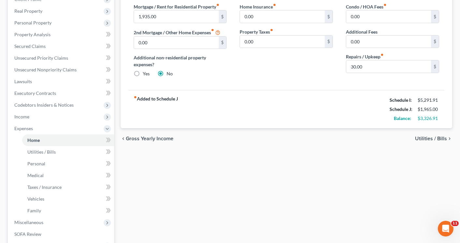
click at [429, 139] on span "Utilities / Bills" at bounding box center [431, 138] width 32 height 5
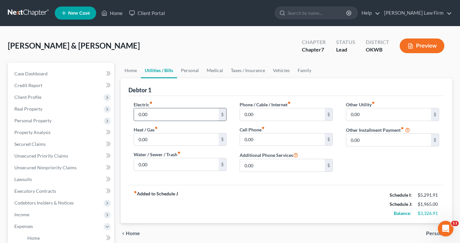
click at [163, 117] on input "0.00" at bounding box center [176, 114] width 85 height 12
type input "290.00"
click at [164, 163] on input "0.00" at bounding box center [176, 164] width 85 height 12
type input "50.00"
click at [259, 117] on input "0.00" at bounding box center [282, 114] width 85 height 12
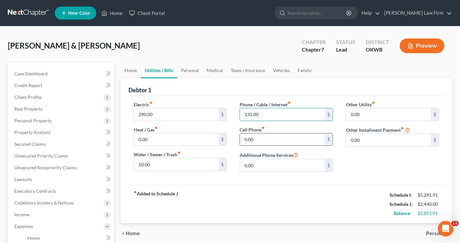
type input "135.00"
click at [270, 136] on input "0.00" at bounding box center [282, 139] width 85 height 12
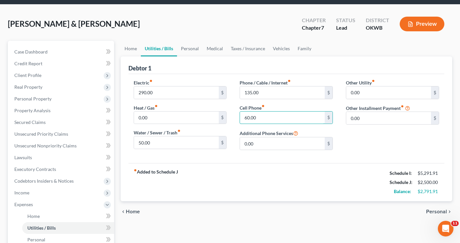
scroll to position [33, 0]
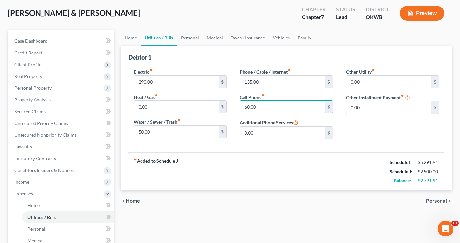
type input "60.00"
click at [430, 199] on span "Personal" at bounding box center [436, 200] width 21 height 5
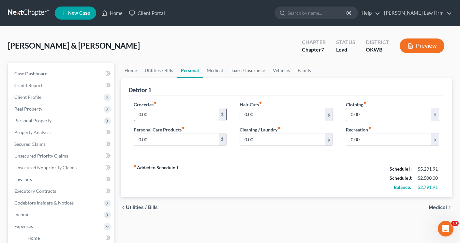
click at [162, 118] on input "0.00" at bounding box center [176, 114] width 85 height 12
type input "1,000.00"
type input "50.00"
type input "40.00"
type input "80.00"
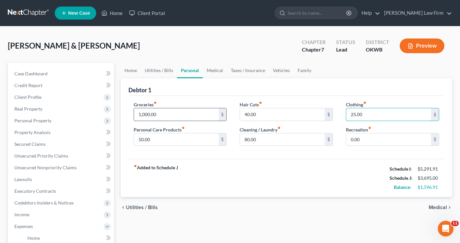
type input "25.00"
type input "80.00"
click at [330, 218] on div "Home Utilities / Bills Personal Medical Taxes / Insurance Vehicles Family Debto…" at bounding box center [286, 233] width 338 height 341
click at [436, 205] on span "Medical" at bounding box center [437, 207] width 18 height 5
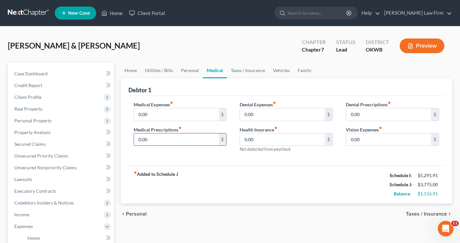
click at [199, 142] on input "0.00" at bounding box center [176, 139] width 85 height 12
type input "50.00"
click at [367, 138] on input "0.00" at bounding box center [388, 139] width 85 height 12
type input "10.00"
click at [281, 118] on input "0.00" at bounding box center [282, 114] width 85 height 12
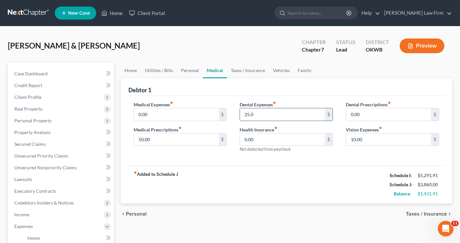
type input "25.00"
click at [431, 212] on span "Taxes / Insurance" at bounding box center [426, 213] width 41 height 5
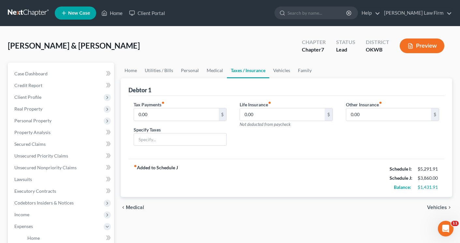
click at [434, 205] on span "Vehicles" at bounding box center [437, 207] width 20 height 5
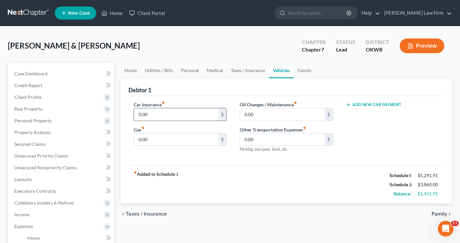
click at [164, 115] on input "0.00" at bounding box center [176, 114] width 85 height 12
type input "60.00"
click at [167, 139] on input "0.00" at bounding box center [176, 139] width 85 height 12
type input "100.00"
click at [254, 115] on input "0.00" at bounding box center [282, 114] width 85 height 12
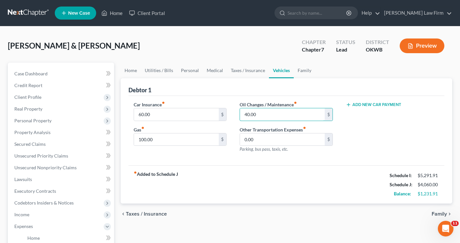
type input "40.00"
click at [437, 214] on span "Family" at bounding box center [438, 213] width 15 height 5
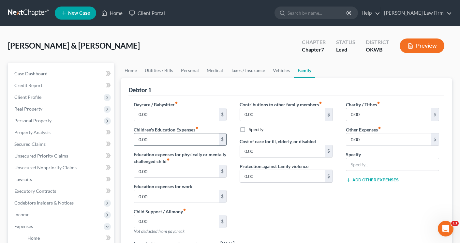
click at [165, 144] on input "0.00" at bounding box center [176, 139] width 85 height 12
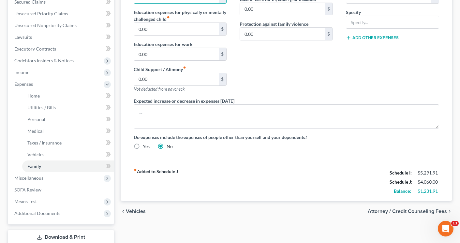
scroll to position [163, 0]
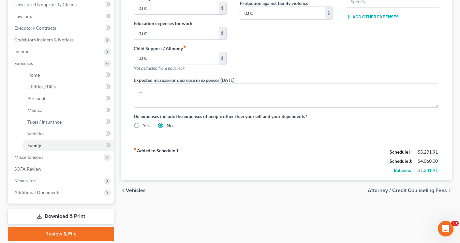
click at [415, 191] on span "Attorney / Credit Counseling Fees" at bounding box center [406, 190] width 79 height 5
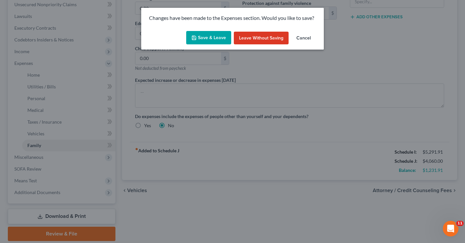
click at [214, 38] on button "Save & Leave" at bounding box center [208, 38] width 45 height 14
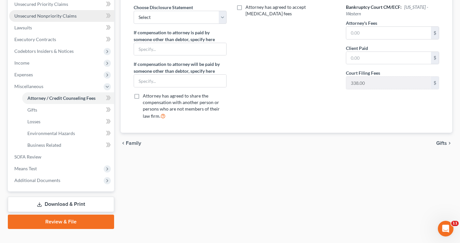
scroll to position [162, 0]
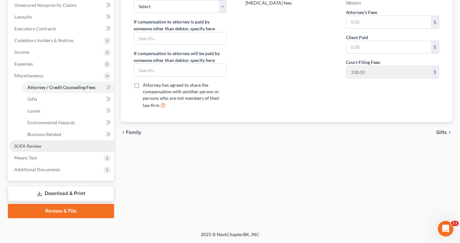
click at [23, 145] on span "SOFA Review" at bounding box center [27, 146] width 27 height 6
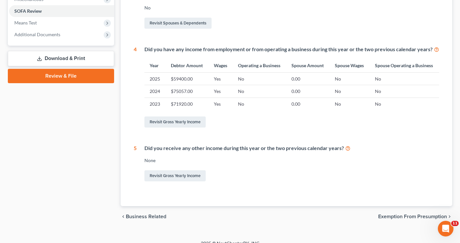
scroll to position [247, 0]
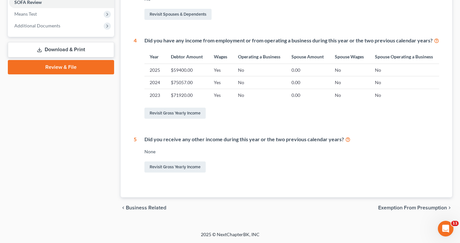
click at [403, 209] on span "Exemption from Presumption" at bounding box center [412, 207] width 69 height 5
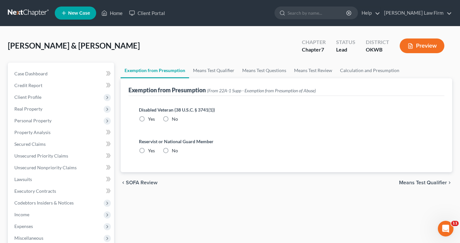
click at [172, 118] on label "No" at bounding box center [175, 119] width 6 height 7
click at [174, 118] on input "No" at bounding box center [176, 118] width 4 height 4
radio input "true"
click at [172, 150] on label "No" at bounding box center [175, 150] width 6 height 7
click at [174, 150] on input "No" at bounding box center [176, 149] width 4 height 4
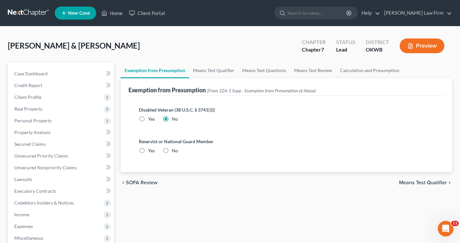
radio input "true"
click at [434, 184] on span "Means Test Qualifier" at bounding box center [423, 182] width 48 height 5
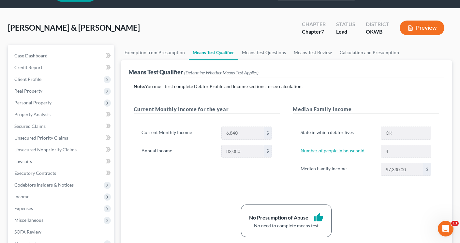
scroll to position [33, 0]
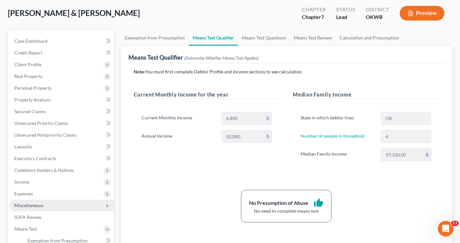
click at [29, 204] on span "Miscellaneous" at bounding box center [28, 205] width 29 height 6
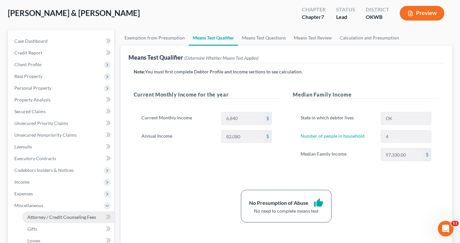
click at [38, 215] on span "Attorney / Credit Counseling Fees" at bounding box center [61, 217] width 69 height 6
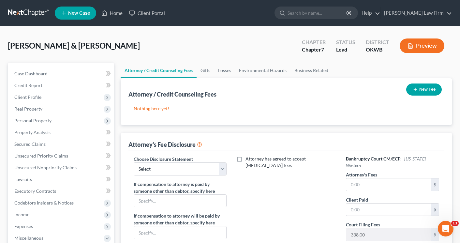
click at [424, 87] on button "New Fee" at bounding box center [424, 89] width 36 height 12
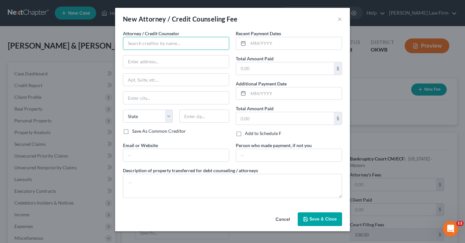
click at [212, 47] on input "text" at bounding box center [176, 43] width 106 height 13
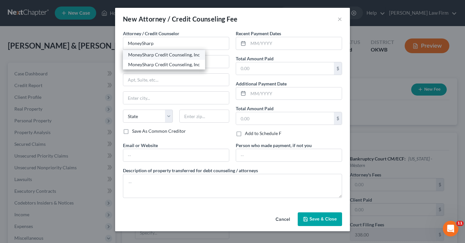
click at [194, 52] on div "MoneySharp Credit Counseling, Inc" at bounding box center [164, 54] width 72 height 7
type input "MoneySharp Credit Counseling, Inc"
type input "[STREET_ADDRESS]"
type input "[GEOGRAPHIC_DATA]"
select select "14"
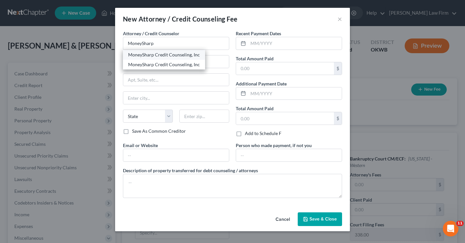
type input "60601"
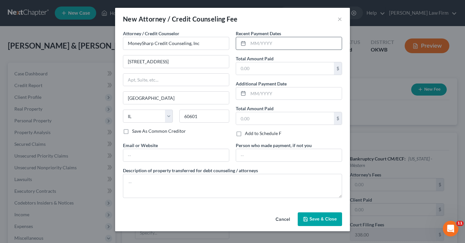
click at [262, 41] on input "text" at bounding box center [294, 43] width 93 height 12
type input "09/2025"
type input "10.00"
click at [317, 217] on span "Save & Close" at bounding box center [322, 219] width 27 height 6
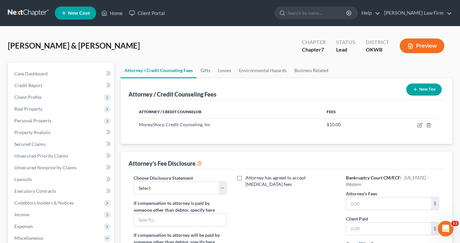
click at [409, 88] on button "New Fee" at bounding box center [424, 89] width 36 height 12
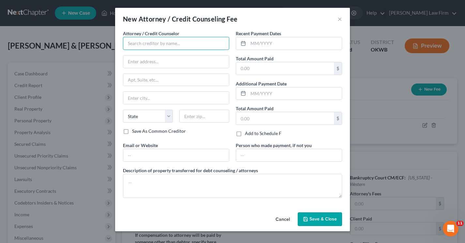
click at [151, 46] on input "text" at bounding box center [176, 43] width 106 height 13
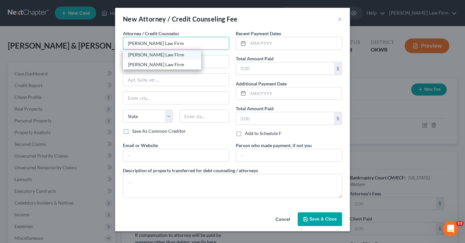
type input "[PERSON_NAME] Law Firm"
click at [151, 53] on div "[PERSON_NAME] Law Firm" at bounding box center [162, 54] width 68 height 7
type input "[STREET_ADDRESS]"
type input "[PERSON_NAME]"
select select "37"
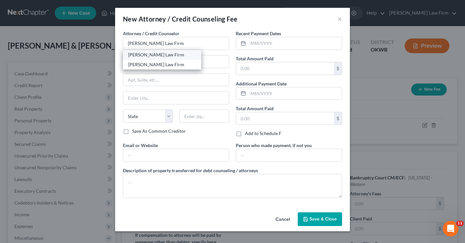
type input "73034"
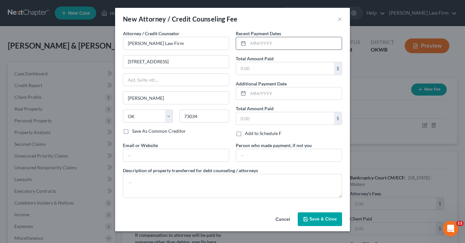
click at [273, 43] on input "text" at bounding box center [294, 43] width 93 height 12
type input "09/2025"
click at [269, 64] on input "text" at bounding box center [285, 68] width 98 height 12
type input "500.00"
click at [309, 217] on button "Save & Close" at bounding box center [319, 219] width 44 height 14
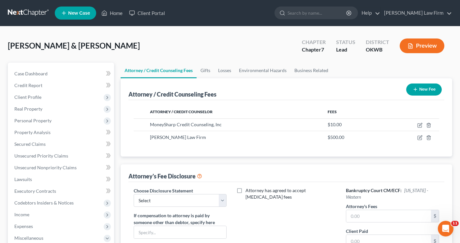
scroll to position [33, 0]
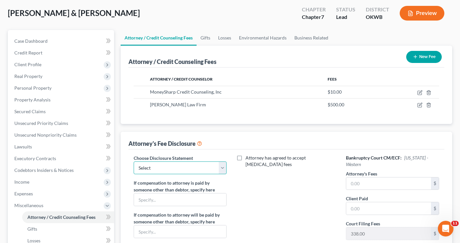
click at [221, 166] on select "Select Attorney fee disclosures" at bounding box center [180, 167] width 93 height 13
select select "0"
click at [134, 161] on select "Select Attorney fee disclosures" at bounding box center [180, 167] width 93 height 13
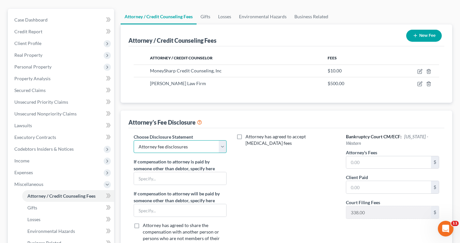
scroll to position [65, 0]
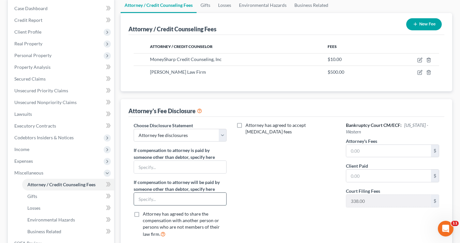
click at [193, 197] on input "text" at bounding box center [180, 199] width 93 height 12
type input "Metlife Legal Plans"
click at [143, 215] on label "Attorney has agreed to share the compensation with another person or persons wh…" at bounding box center [185, 223] width 84 height 27
click at [145, 215] on input "Attorney has agreed to share the compensation with another person or persons wh…" at bounding box center [147, 212] width 4 height 4
checkbox input "true"
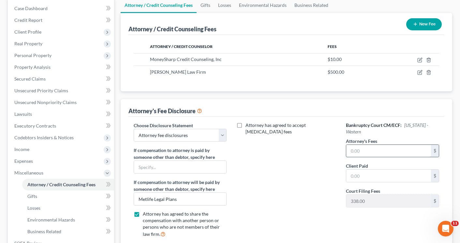
click at [372, 149] on input "text" at bounding box center [388, 151] width 85 height 12
type input "1,400.00"
click at [369, 174] on input "text" at bounding box center [388, 175] width 85 height 12
type input "500.00"
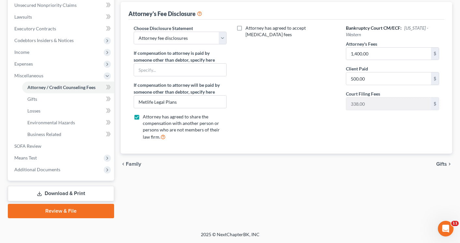
click at [438, 164] on span "Gifts" at bounding box center [441, 163] width 11 height 5
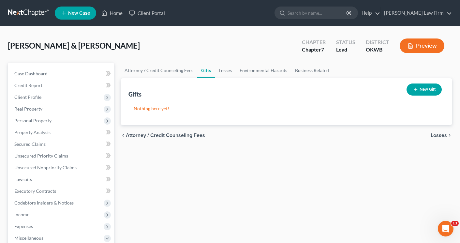
click at [437, 134] on span "Losses" at bounding box center [438, 135] width 16 height 5
click at [437, 134] on span "Environmental Hazards" at bounding box center [419, 135] width 55 height 5
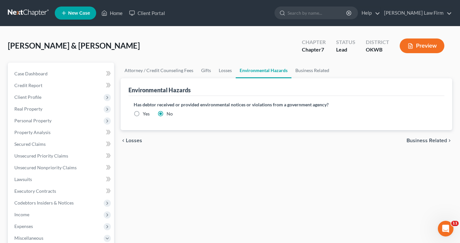
click at [435, 141] on span "Business Related" at bounding box center [426, 140] width 40 height 5
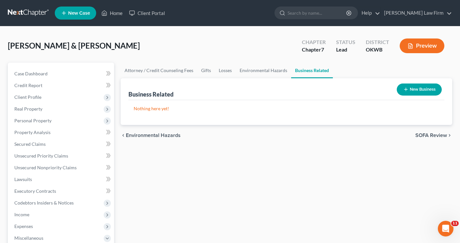
click at [435, 135] on span "SOFA Review" at bounding box center [431, 135] width 32 height 5
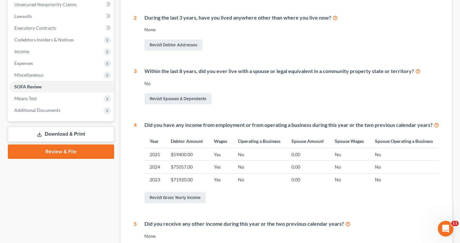
scroll to position [247, 0]
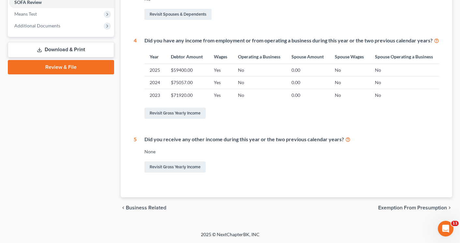
click at [411, 208] on span "Exemption from Presumption" at bounding box center [412, 207] width 69 height 5
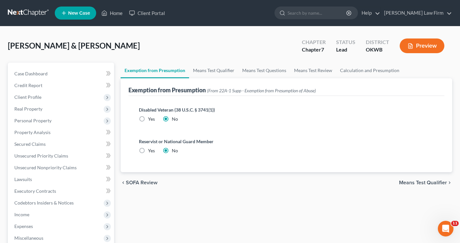
click at [422, 181] on span "Means Test Qualifier" at bounding box center [423, 182] width 48 height 5
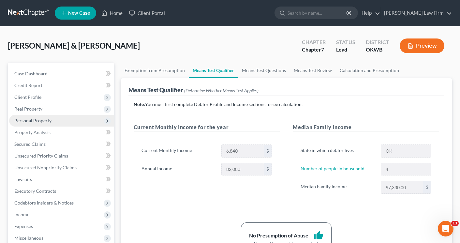
click at [20, 121] on span "Personal Property" at bounding box center [32, 121] width 37 height 6
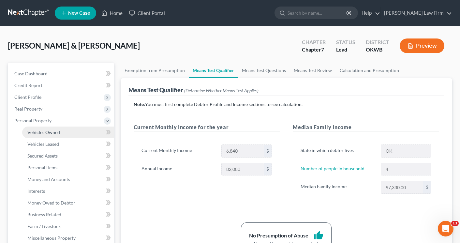
click at [36, 133] on span "Vehicles Owned" at bounding box center [43, 132] width 33 height 6
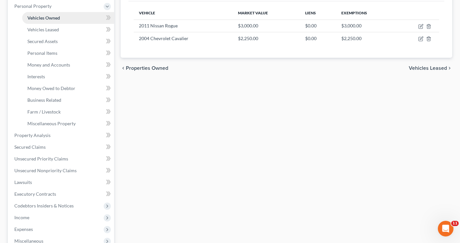
scroll to position [195, 0]
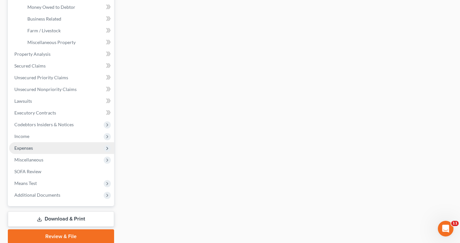
click at [18, 148] on span "Expenses" at bounding box center [23, 148] width 19 height 6
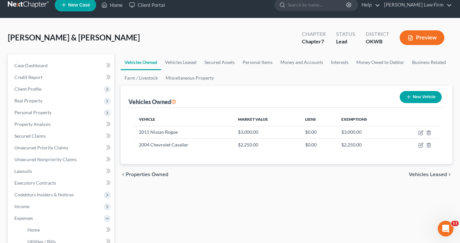
scroll to position [0, 0]
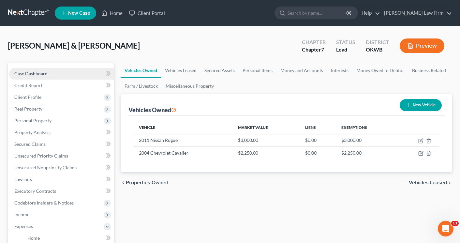
click at [27, 71] on span "Case Dashboard" at bounding box center [30, 74] width 33 height 6
